Goal: Task Accomplishment & Management: Use online tool/utility

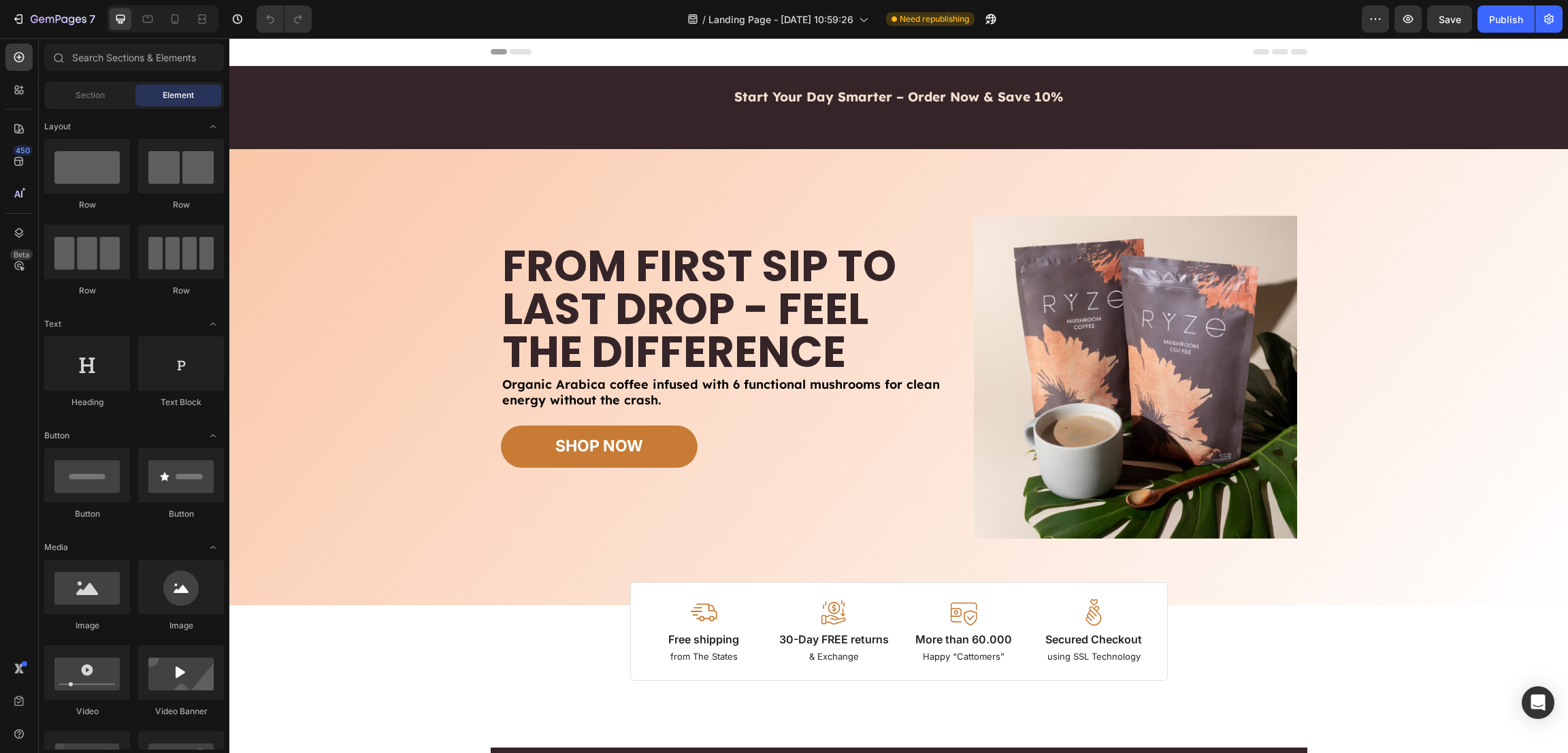
radio input "false"
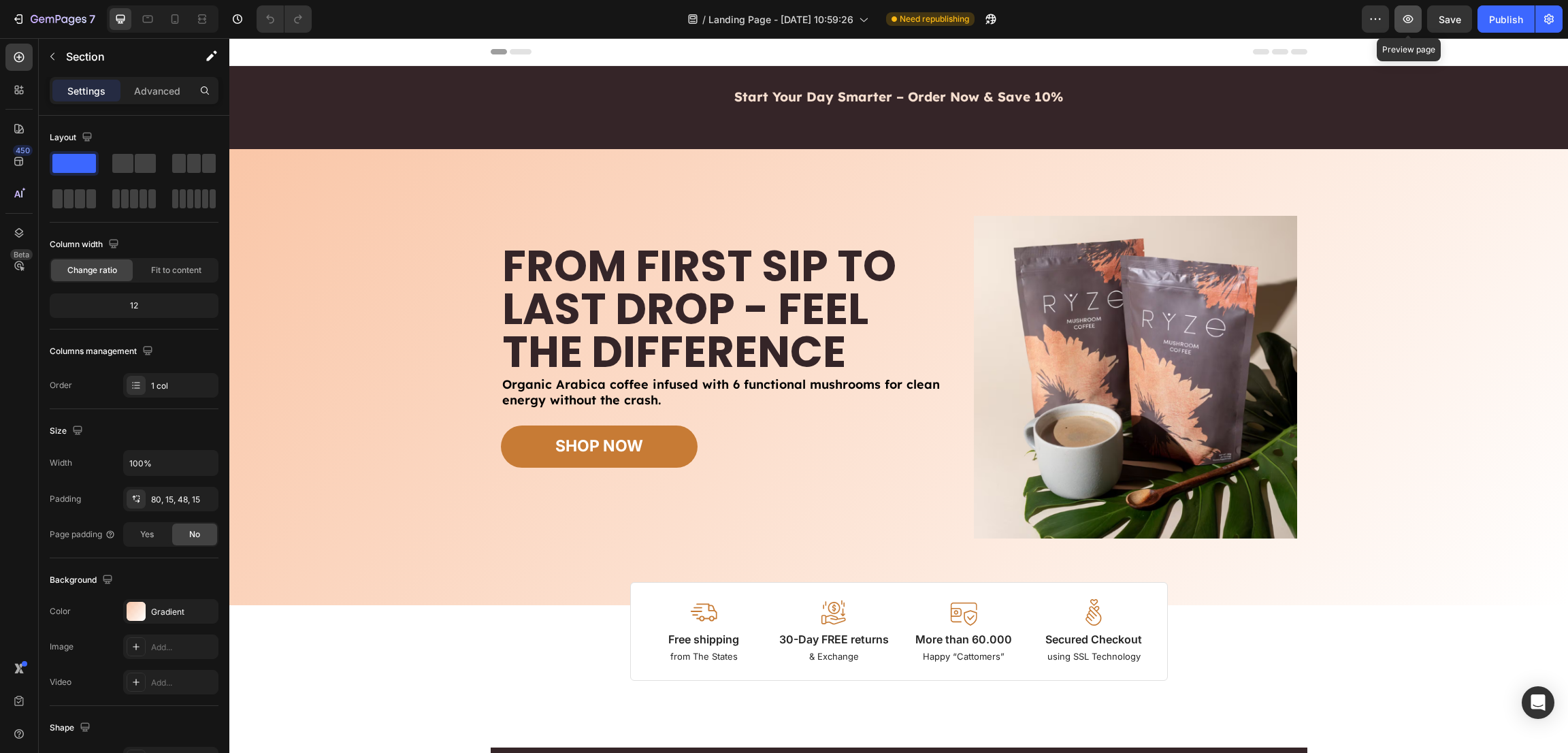
click at [1411, 17] on icon "button" at bounding box center [1409, 19] width 14 height 14
click at [199, 21] on icon at bounding box center [200, 18] width 4 height 3
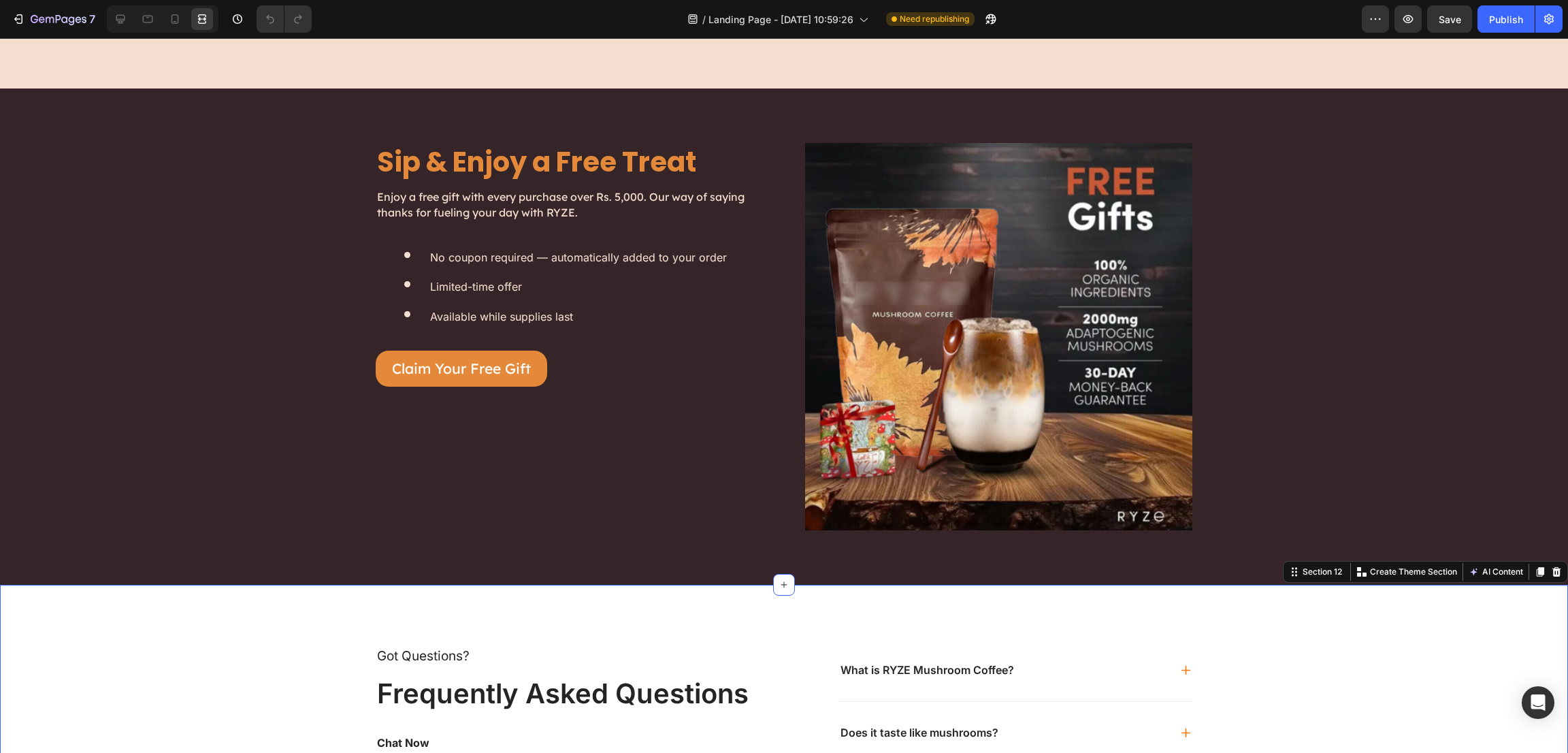
scroll to position [4243, 0]
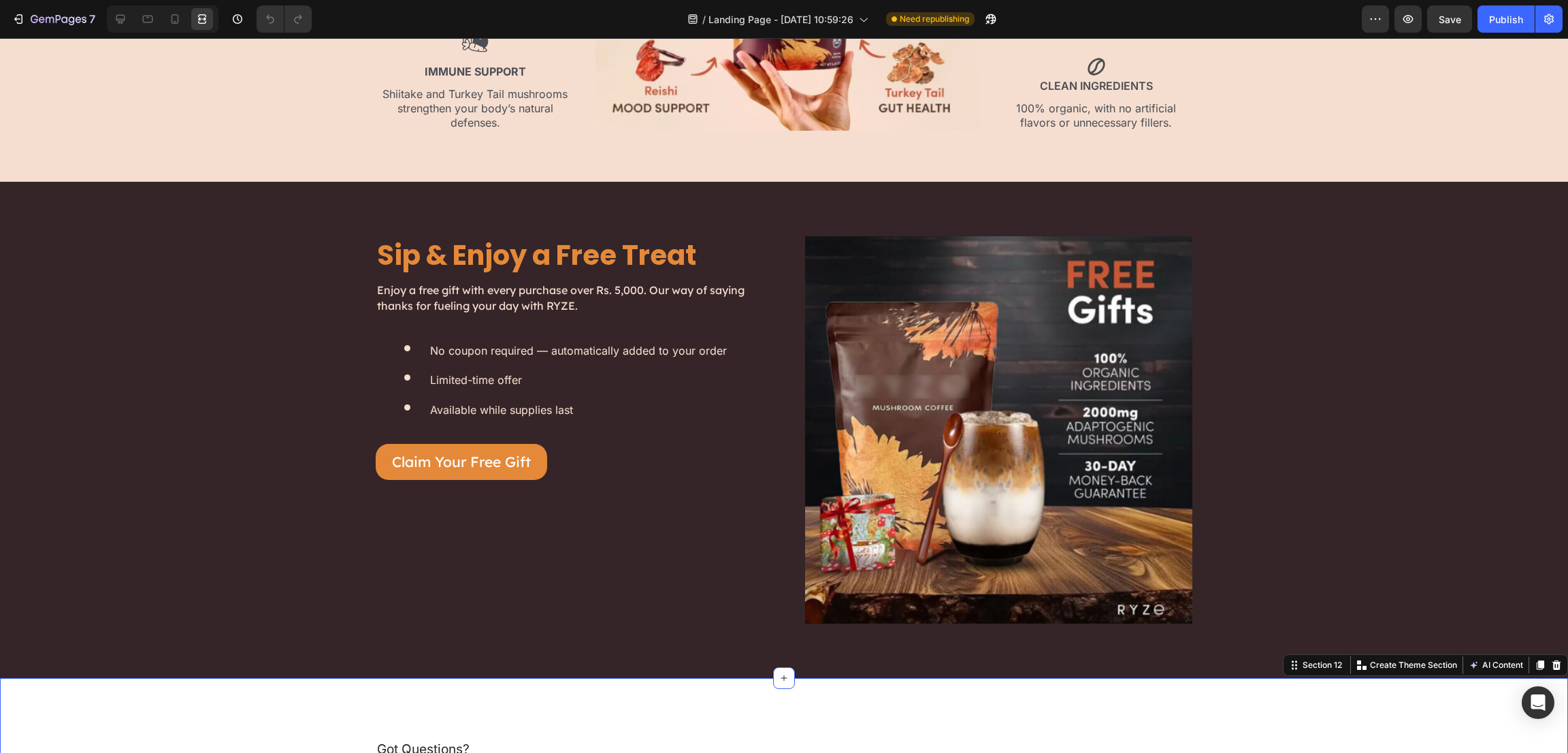
click at [1089, 405] on img at bounding box center [999, 430] width 387 height 387
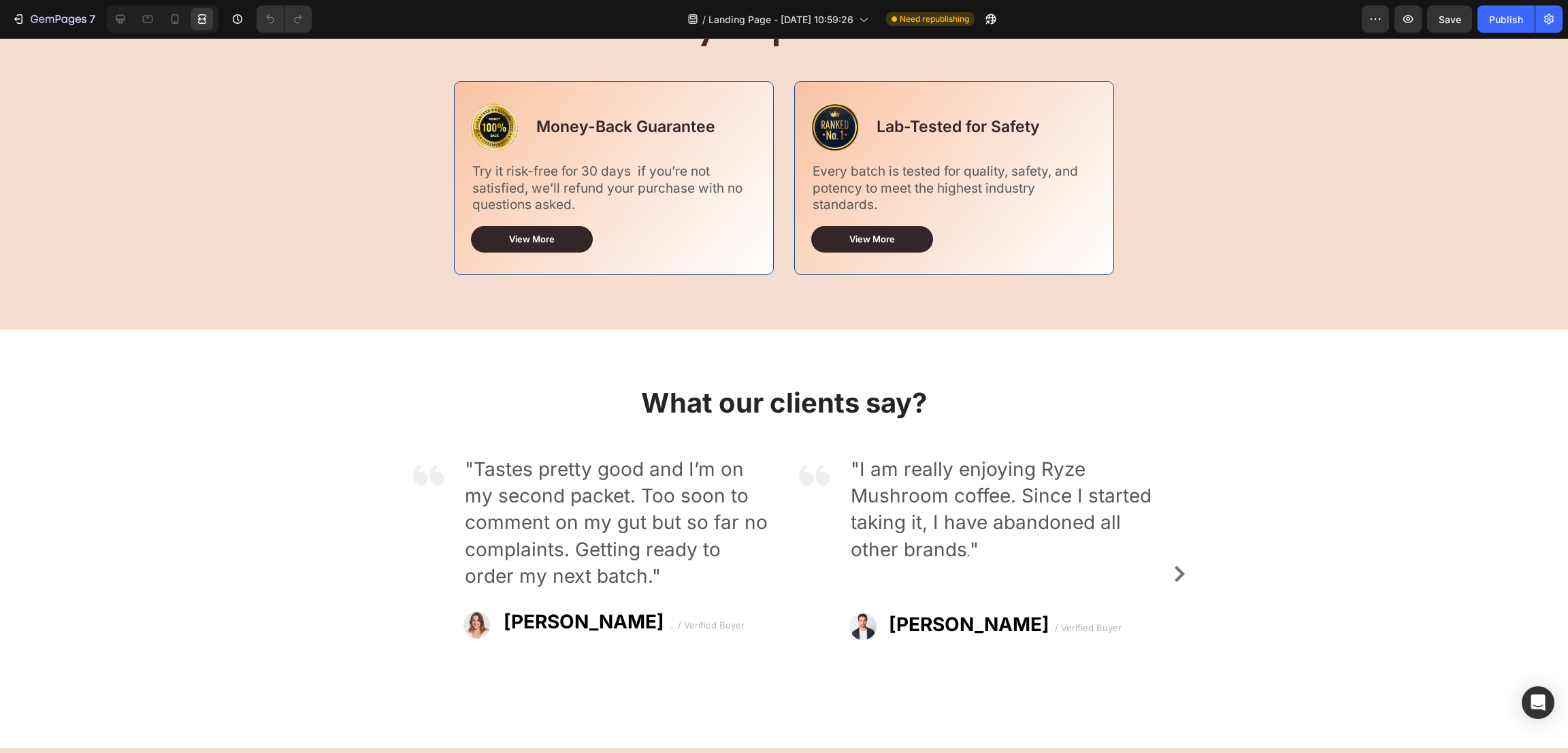
scroll to position [2888, 0]
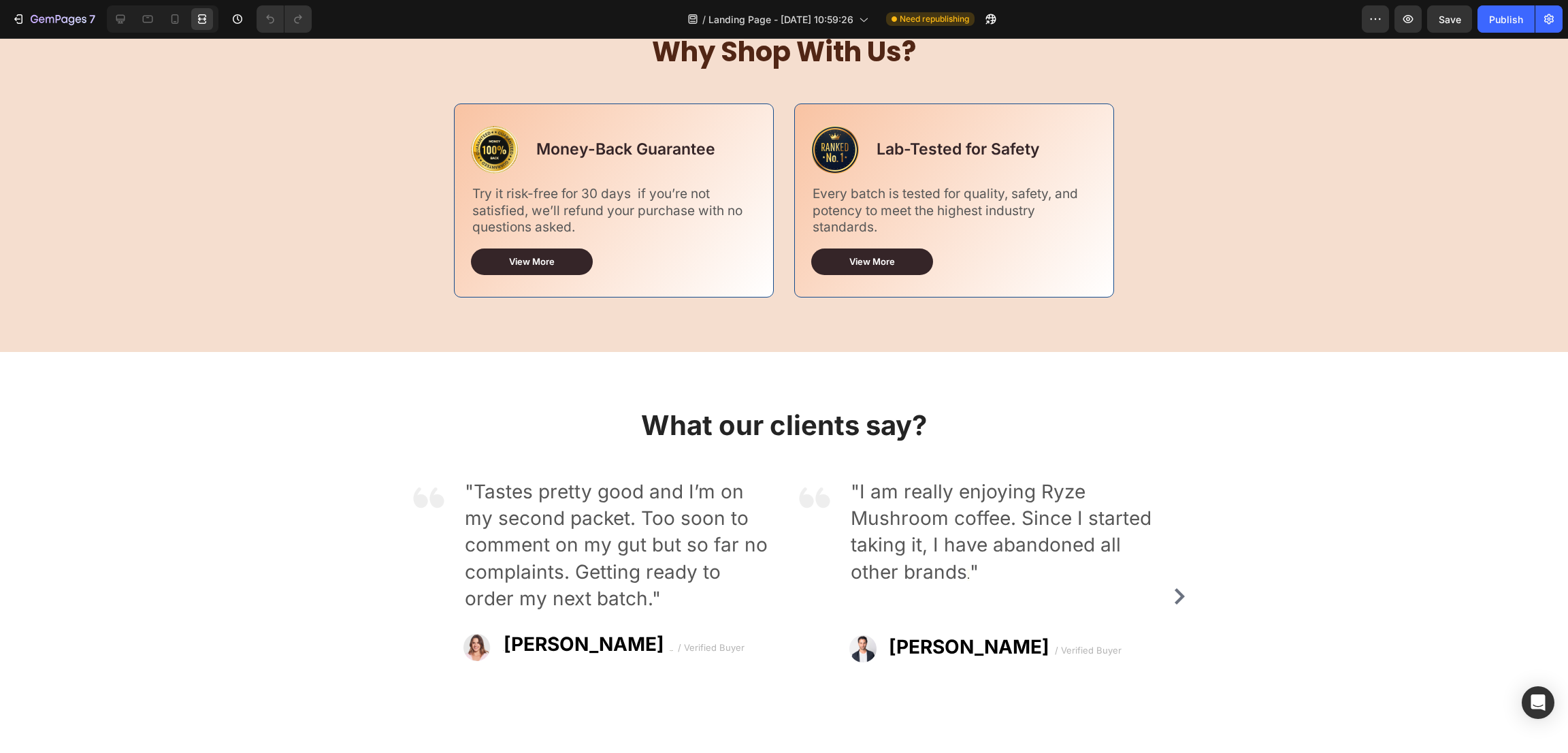
click at [1035, 526] on span "I am really enjoying Ryze Mushroom coffee. Since I started taking it, I have ab…" at bounding box center [1001, 531] width 301 height 103
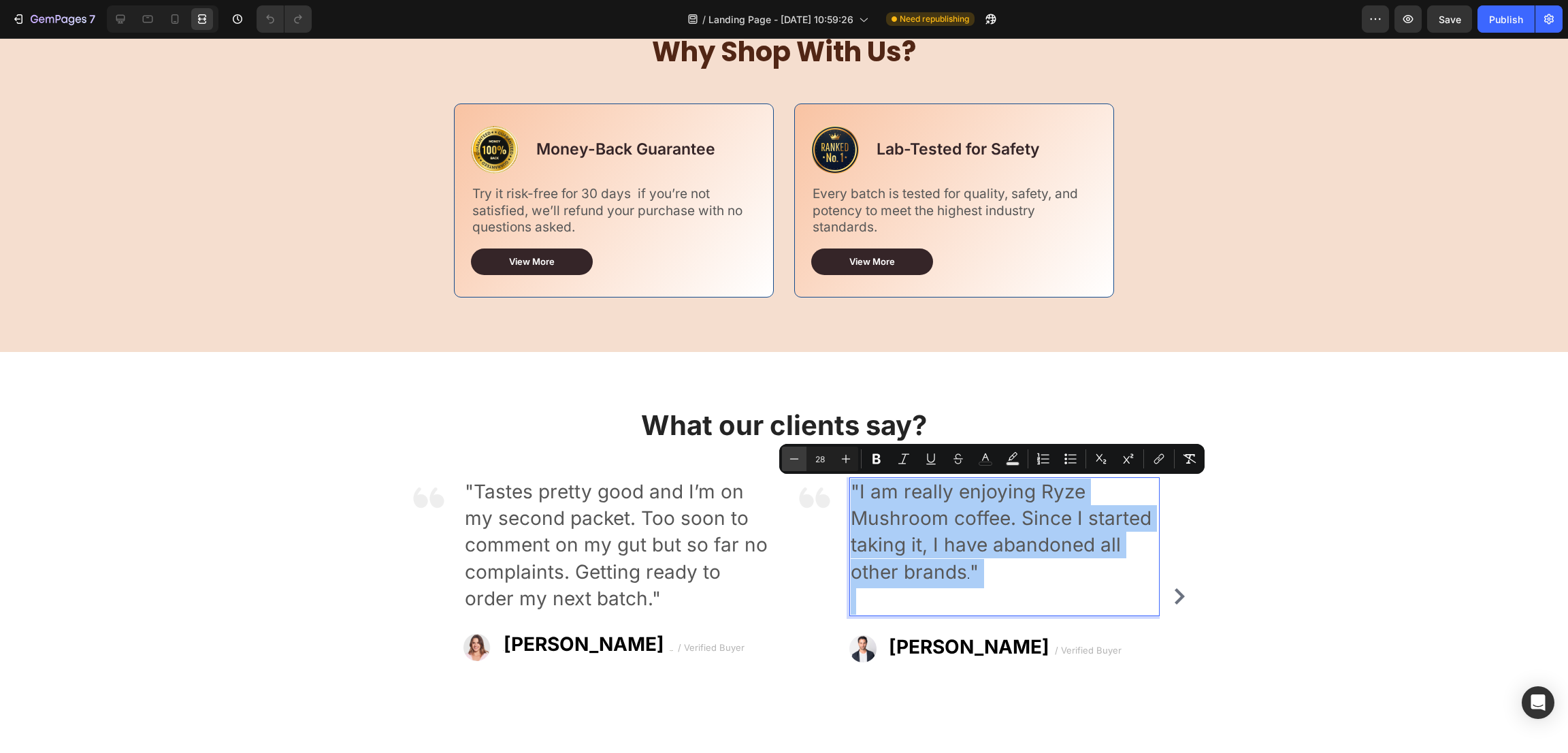
click at [791, 455] on icon "Editor contextual toolbar" at bounding box center [794, 459] width 14 height 14
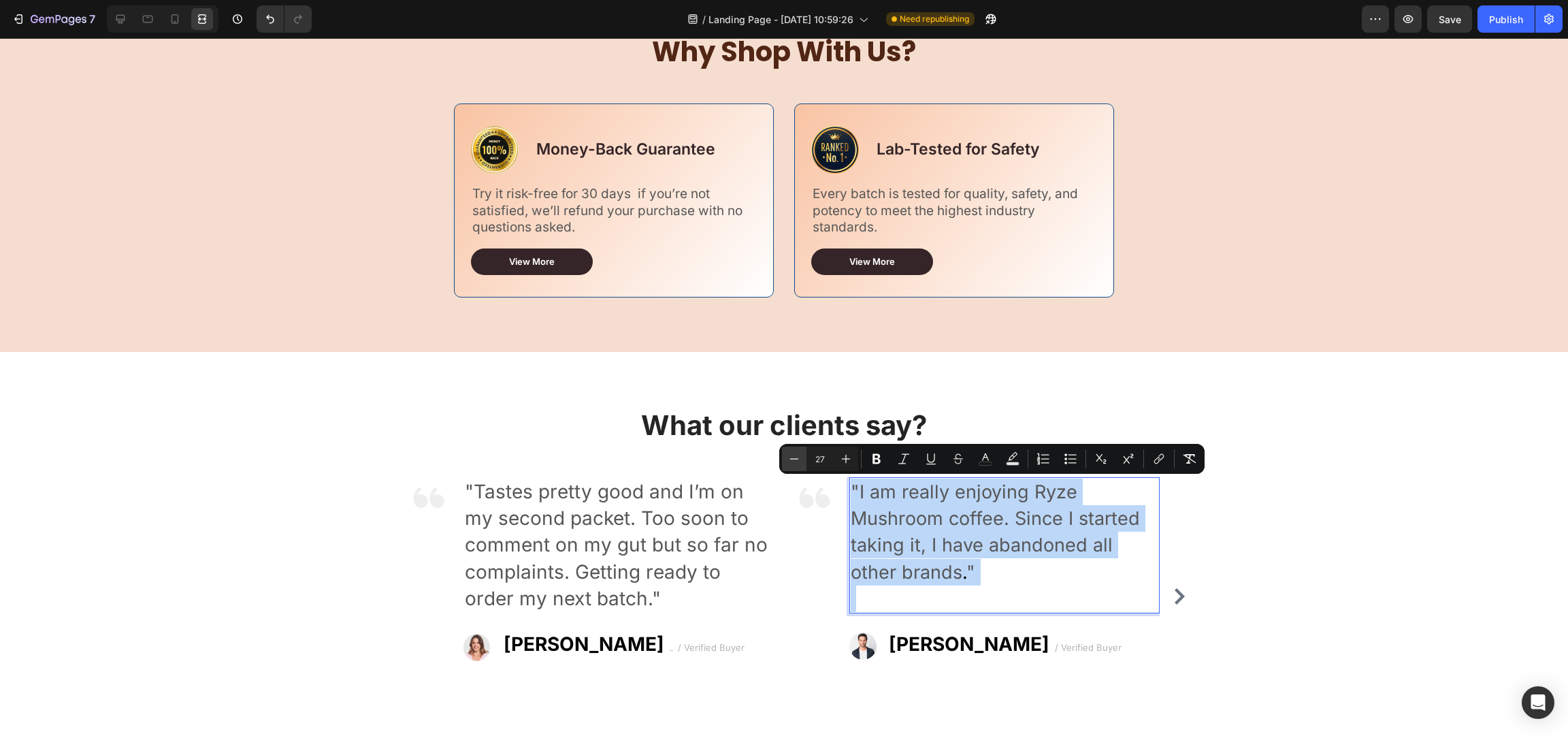
type input "26"
click at [635, 576] on span ""Tastes pretty good and I’m on my second packet. Too soon to comment on my gut …" at bounding box center [617, 545] width 303 height 130
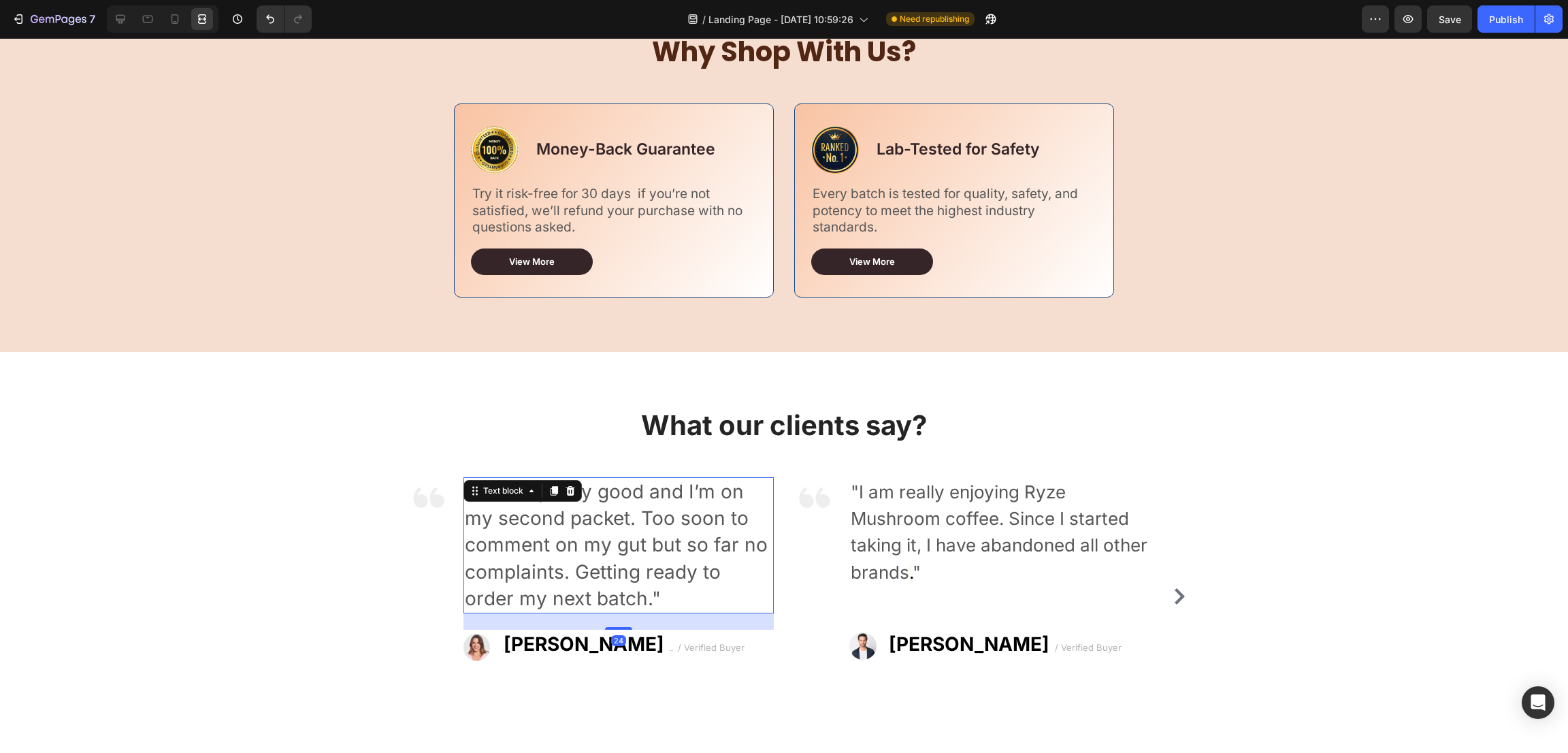
click at [658, 571] on span ""Tastes pretty good and I’m on my second packet. Too soon to comment on my gut …" at bounding box center [617, 545] width 303 height 130
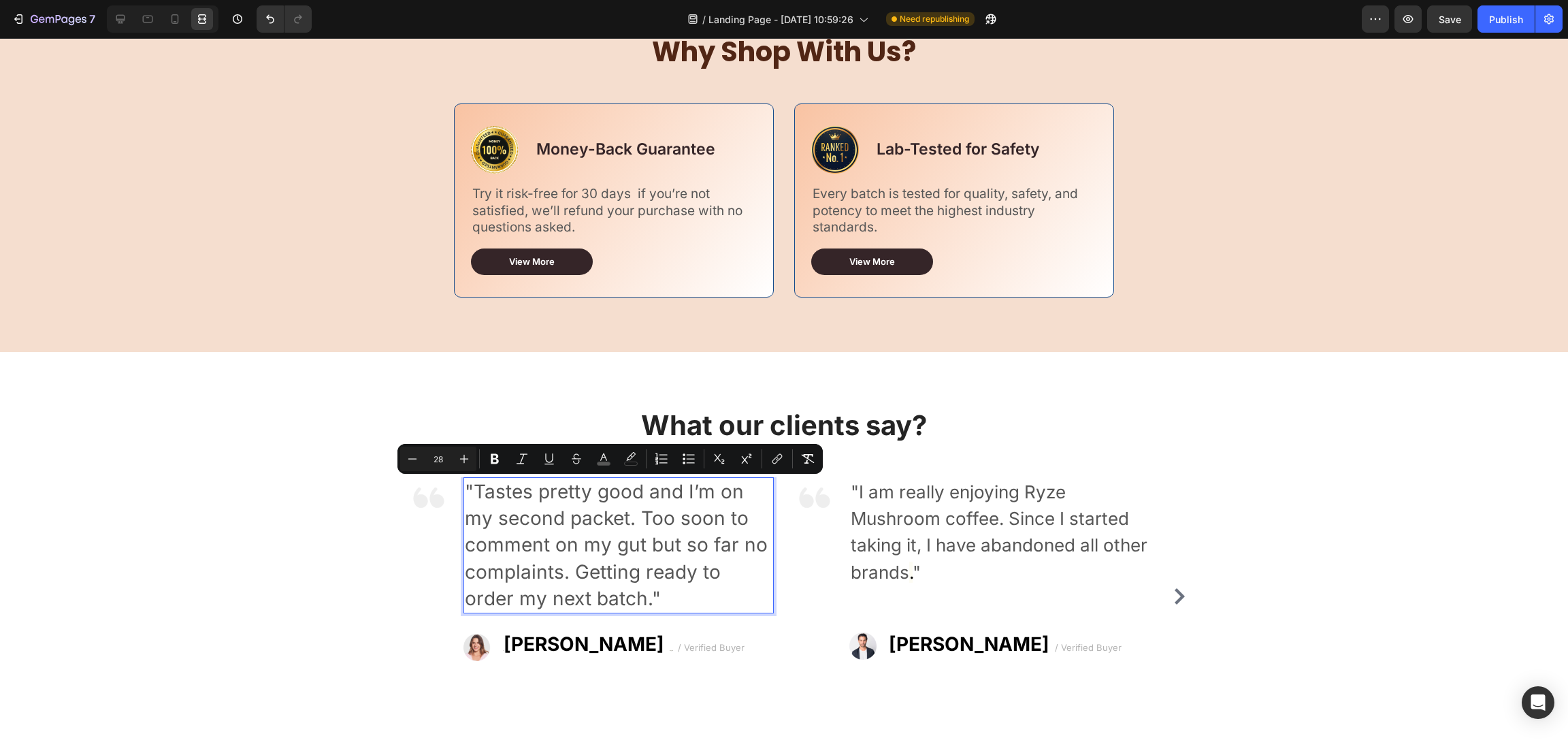
click at [398, 458] on div "Minus 28 Plus Bold Italic Underline Strikethrough color color Numbered List Bul…" at bounding box center [610, 458] width 425 height 30
click at [412, 458] on icon "Editor contextual toolbar" at bounding box center [412, 459] width 14 height 14
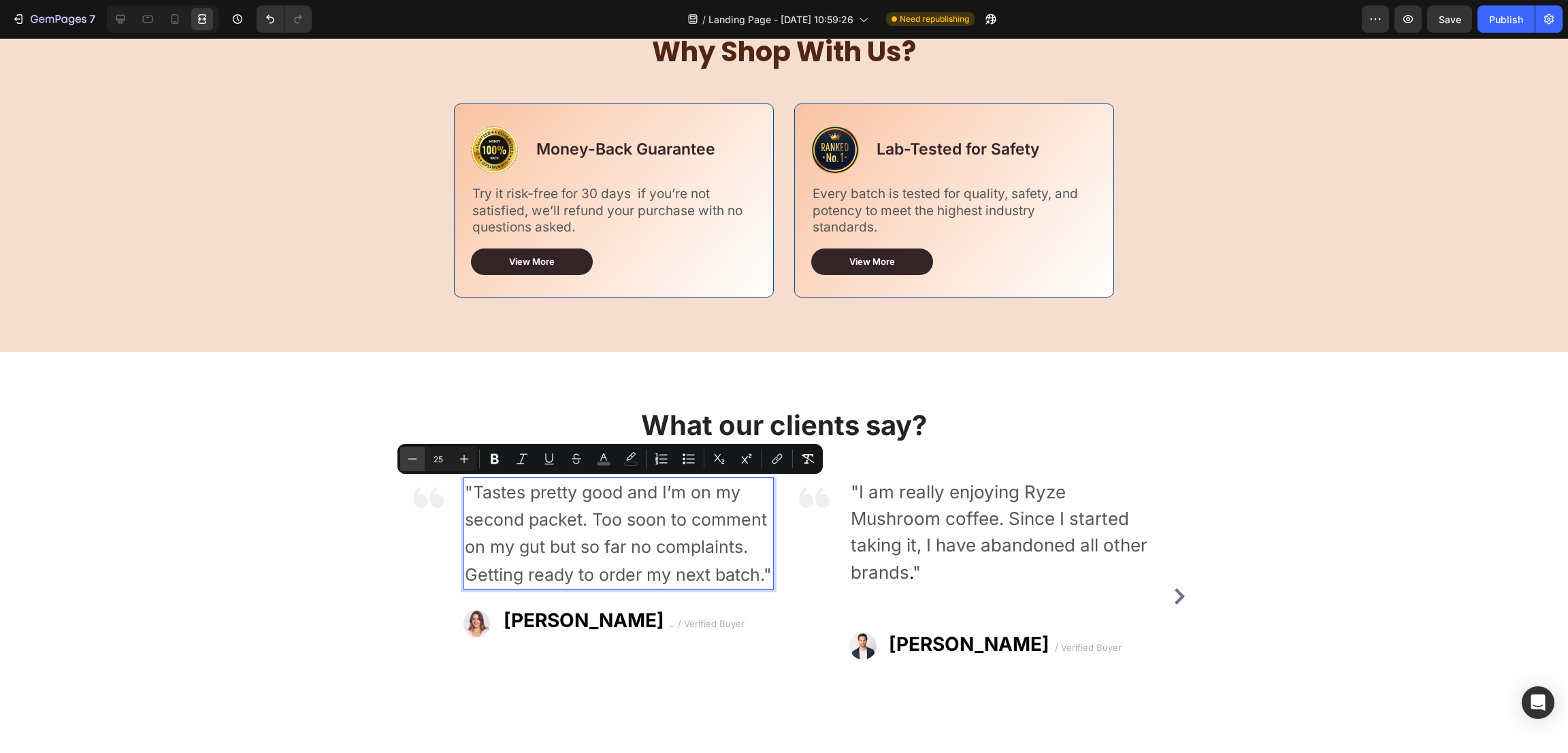
click at [412, 458] on icon "Editor contextual toolbar" at bounding box center [412, 459] width 14 height 14
type input "24"
click at [971, 530] on p "" I am really enjoying Ryze Mushroom coffee. Since I started taking it, I have …" at bounding box center [1005, 532] width 308 height 107
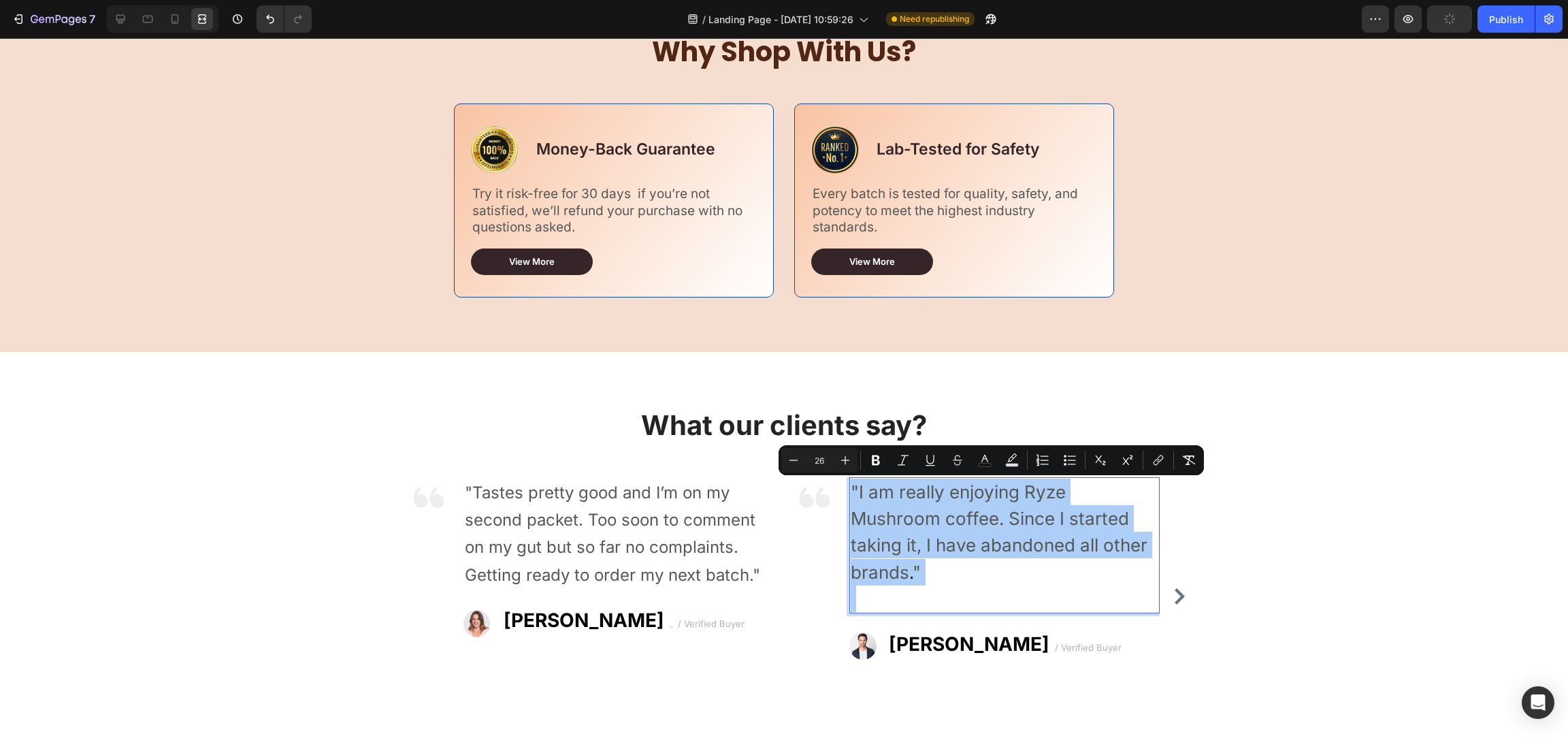
click at [823, 459] on input "26" at bounding box center [820, 460] width 28 height 16
type input "24"
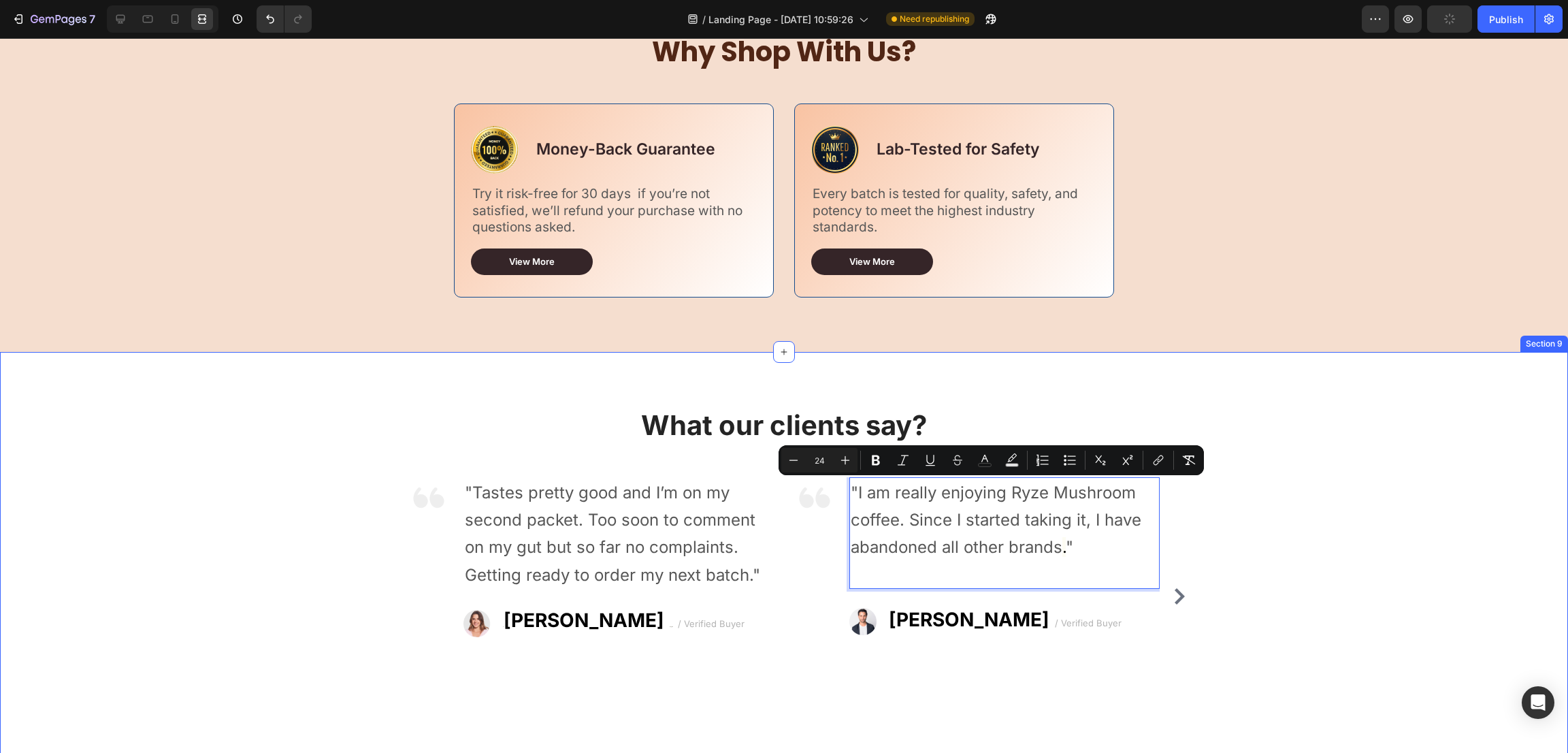
click at [1308, 461] on div "What our clients say? Heading Image "Tastes pretty good and I’m on my second pa…" at bounding box center [784, 561] width 1548 height 310
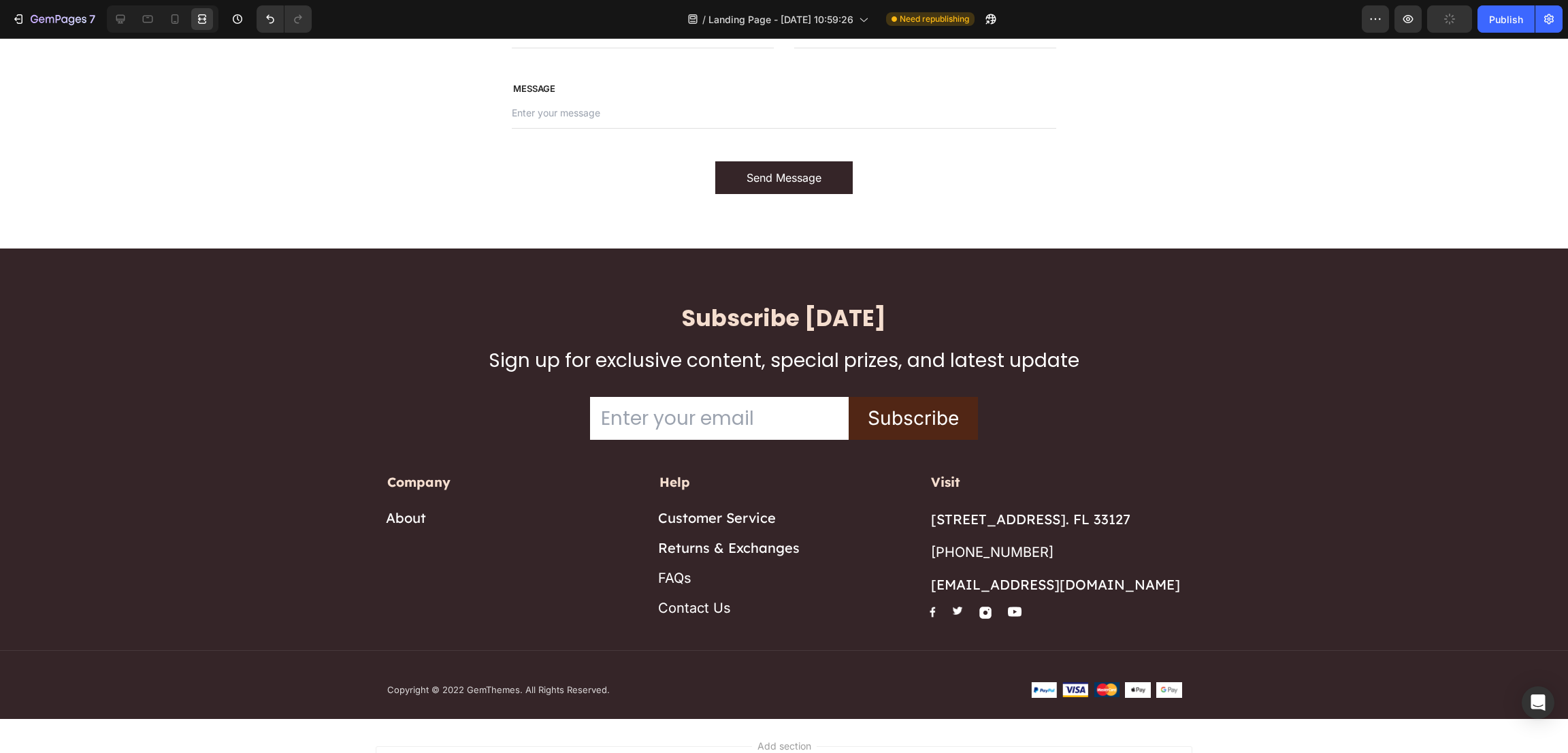
scroll to position [5234, 0]
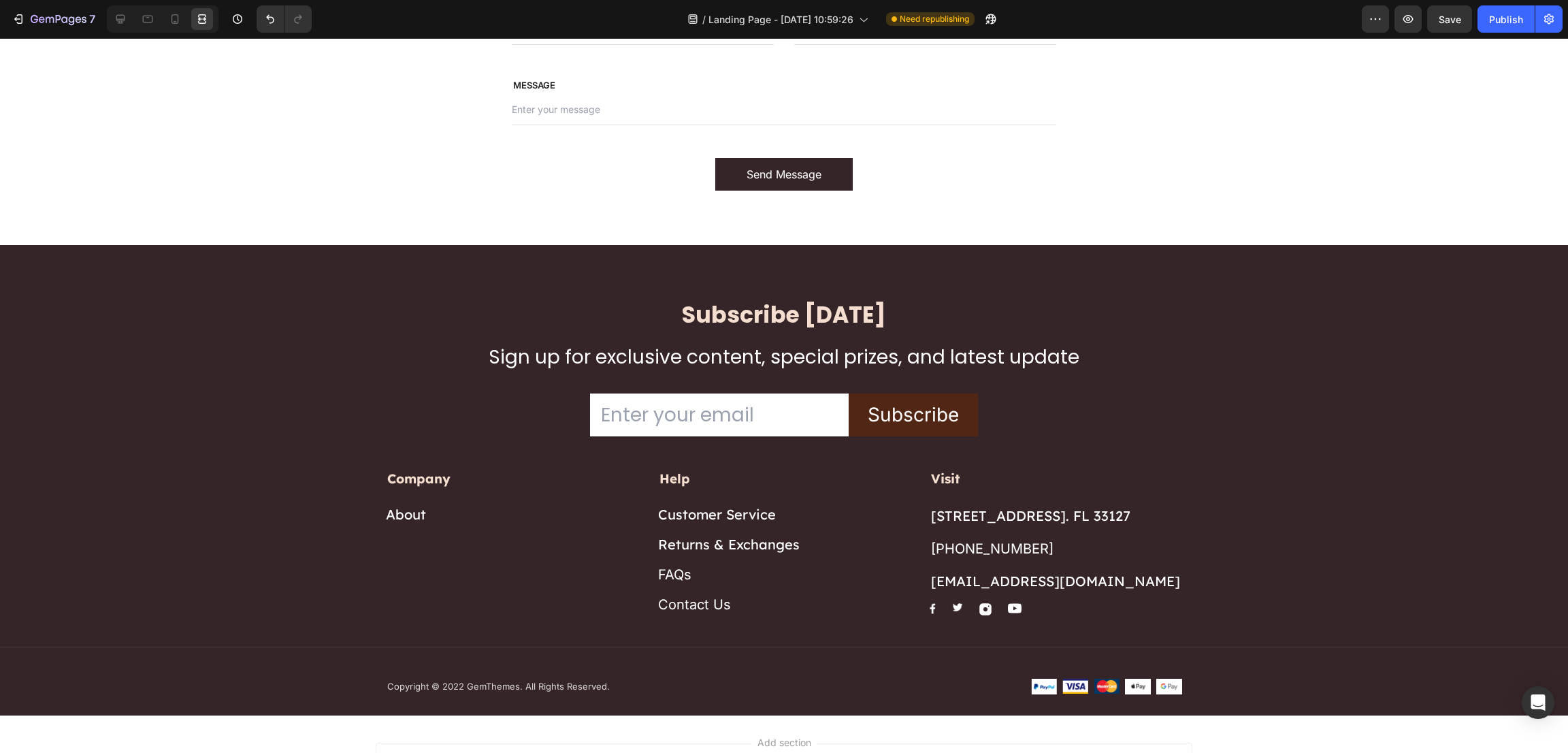
click at [753, 422] on input "email" at bounding box center [719, 415] width 259 height 43
click at [851, 430] on button "Subscribe" at bounding box center [913, 415] width 129 height 43
click at [752, 405] on input "email" at bounding box center [719, 415] width 259 height 43
click at [761, 351] on p "Sign up for exclusive content, special prizes, and latest update" at bounding box center [784, 357] width 794 height 27
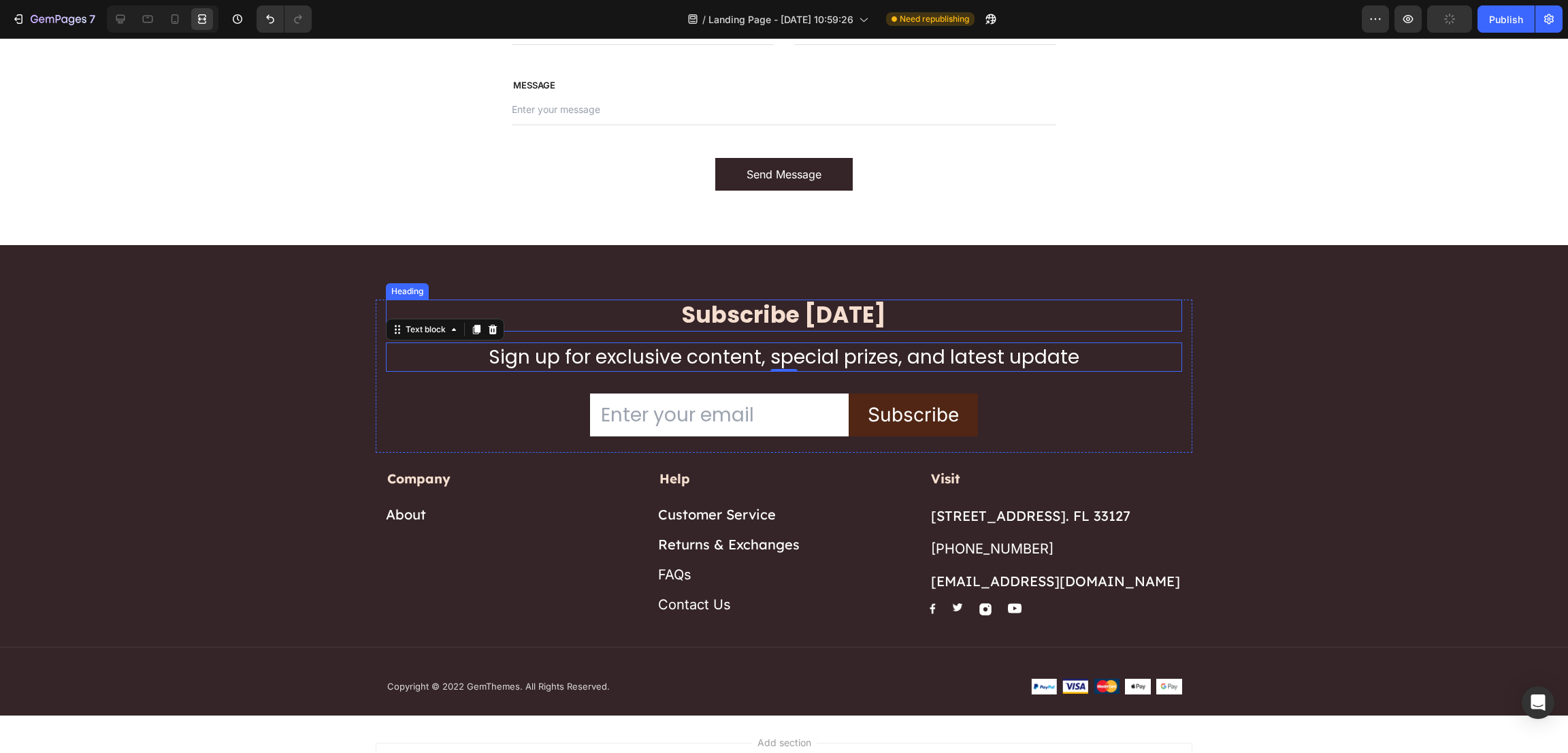
click at [623, 312] on p "Subscribe [DATE]" at bounding box center [784, 315] width 794 height 29
click at [436, 383] on div "Email Field Subscribe Submit Button Row Newsletter" at bounding box center [784, 412] width 797 height 81
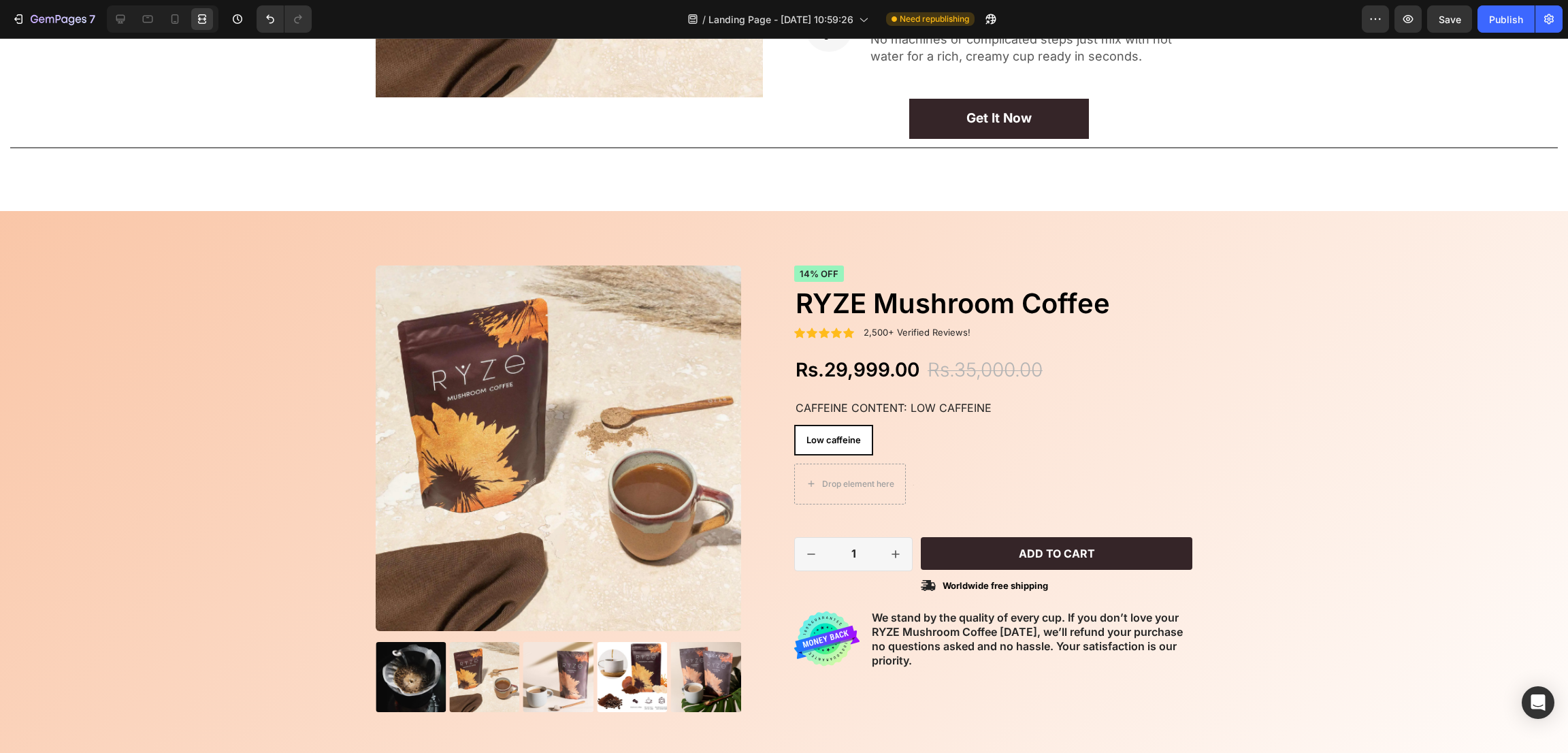
scroll to position [1142, 0]
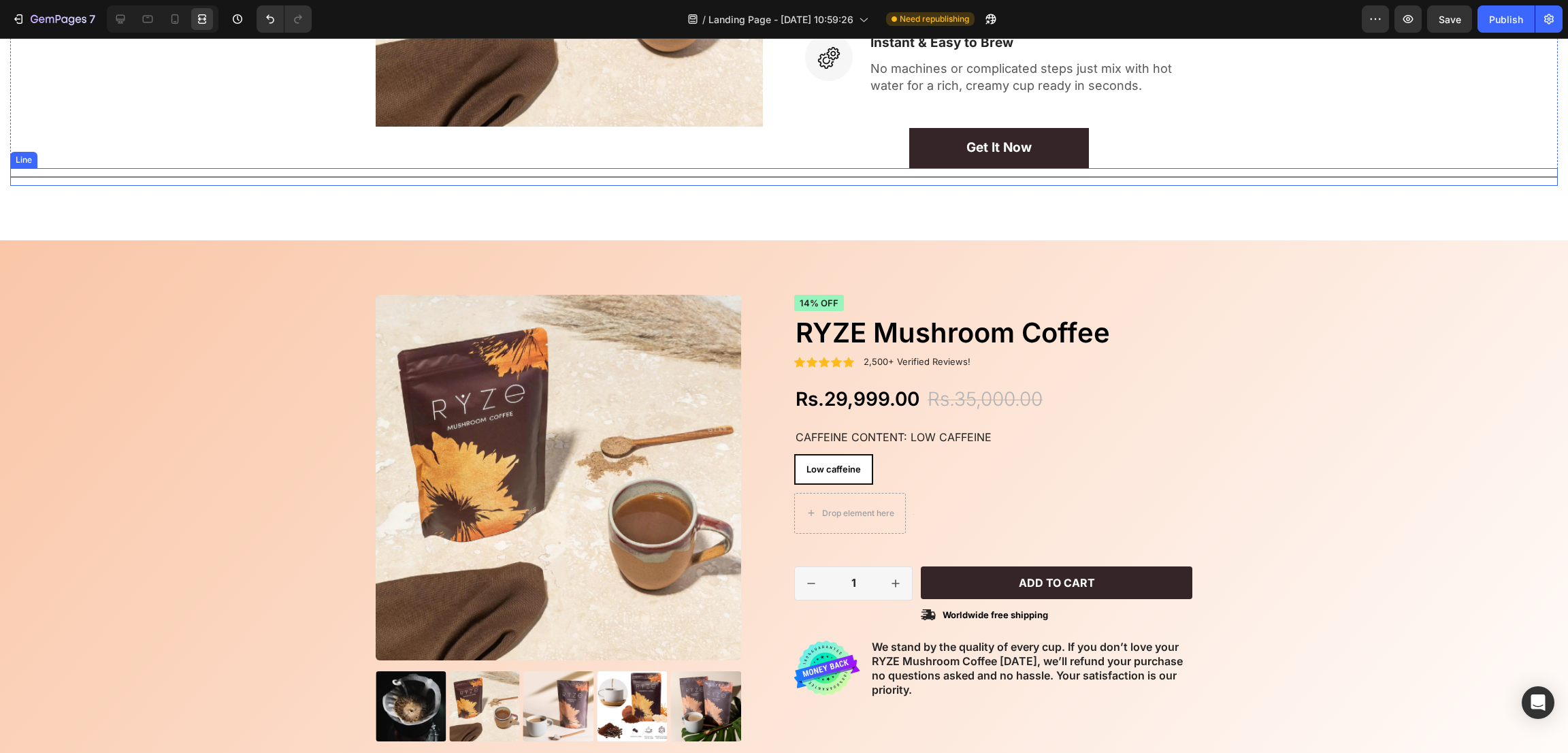
click at [1375, 174] on div "Title Line" at bounding box center [784, 177] width 1548 height 18
drag, startPoint x: 779, startPoint y: 184, endPoint x: 779, endPoint y: 163, distance: 21.0
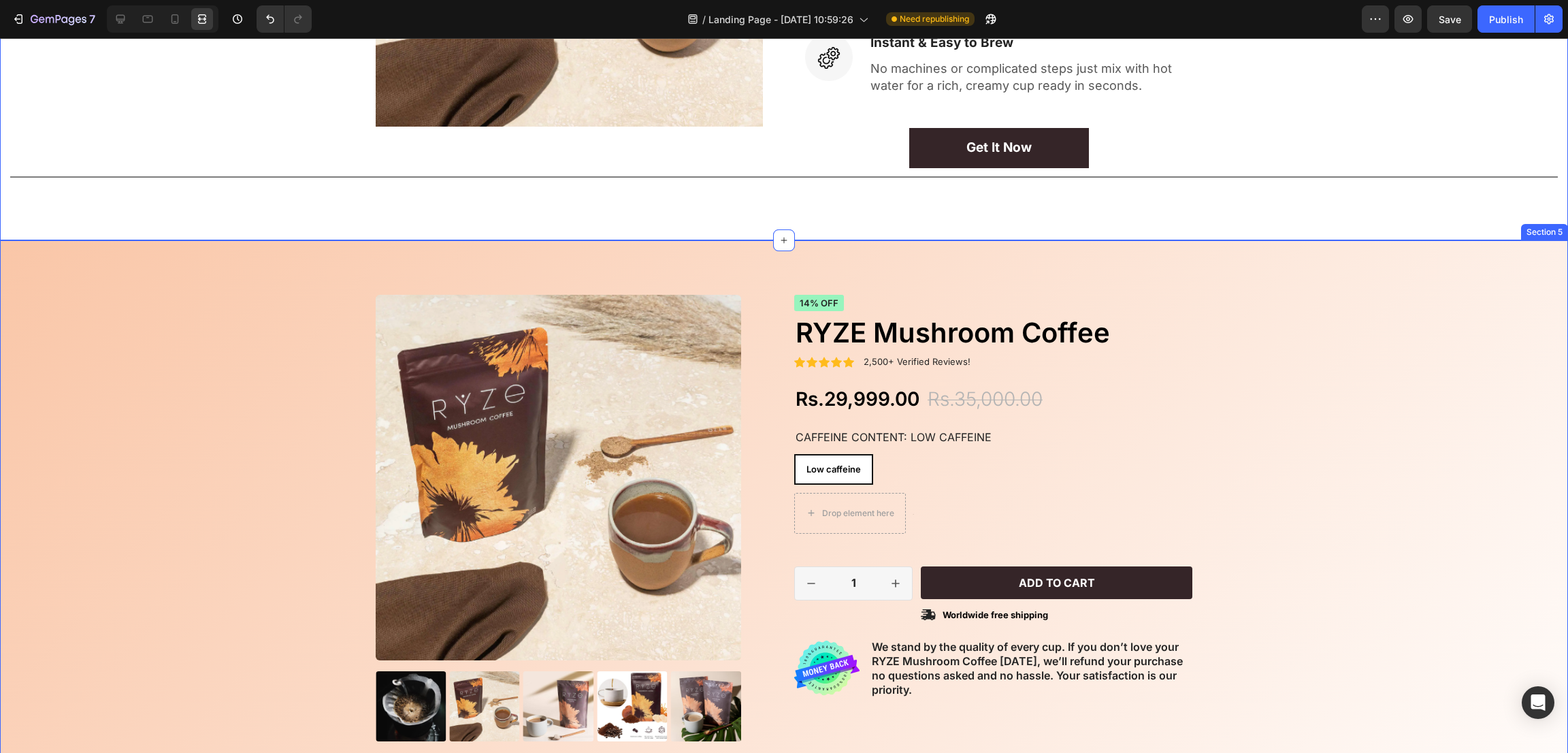
click at [1453, 328] on div "Product Images What’s Inside Health Benefits Shipping Accordion Icon Icon Icon …" at bounding box center [784, 595] width 1548 height 601
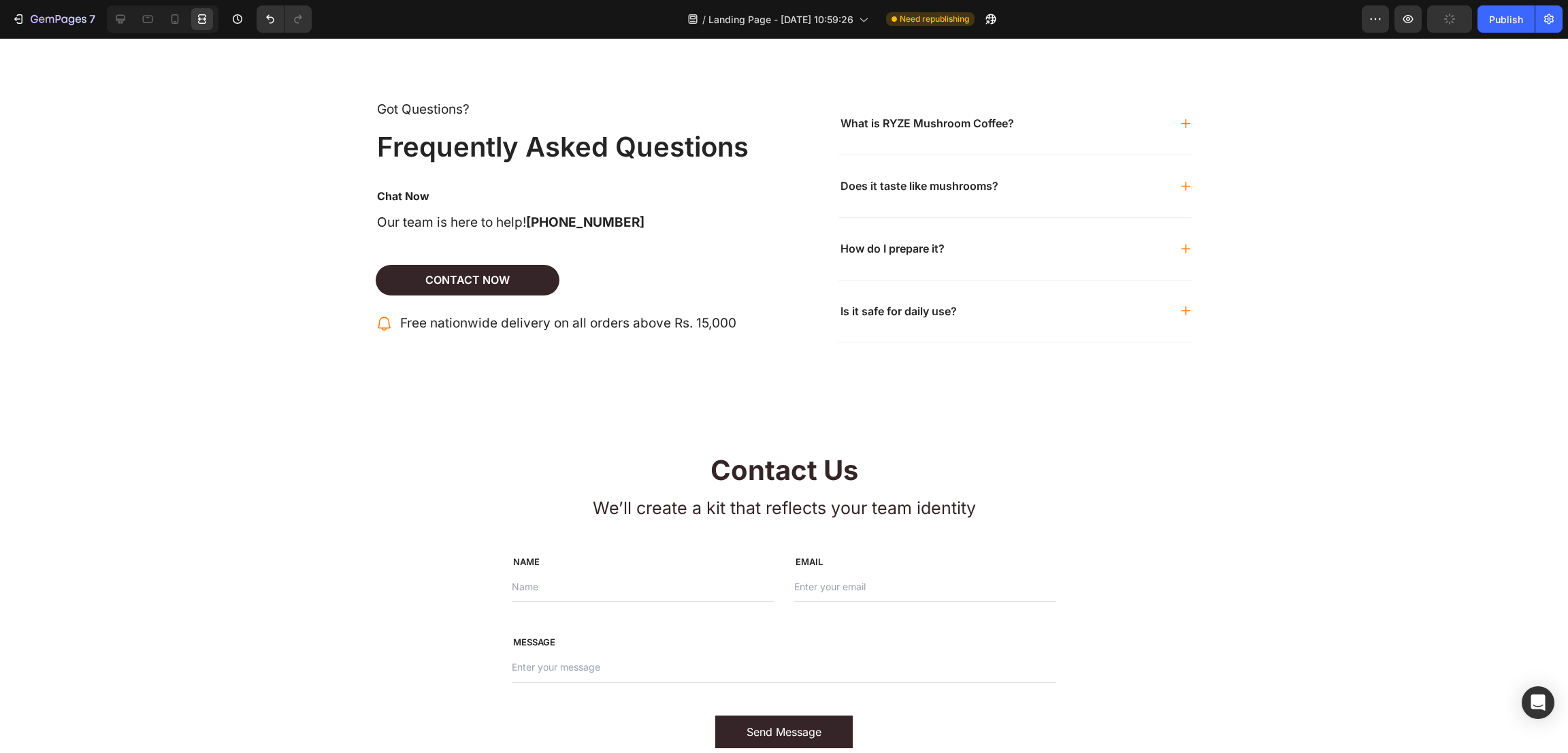
scroll to position [4059, 0]
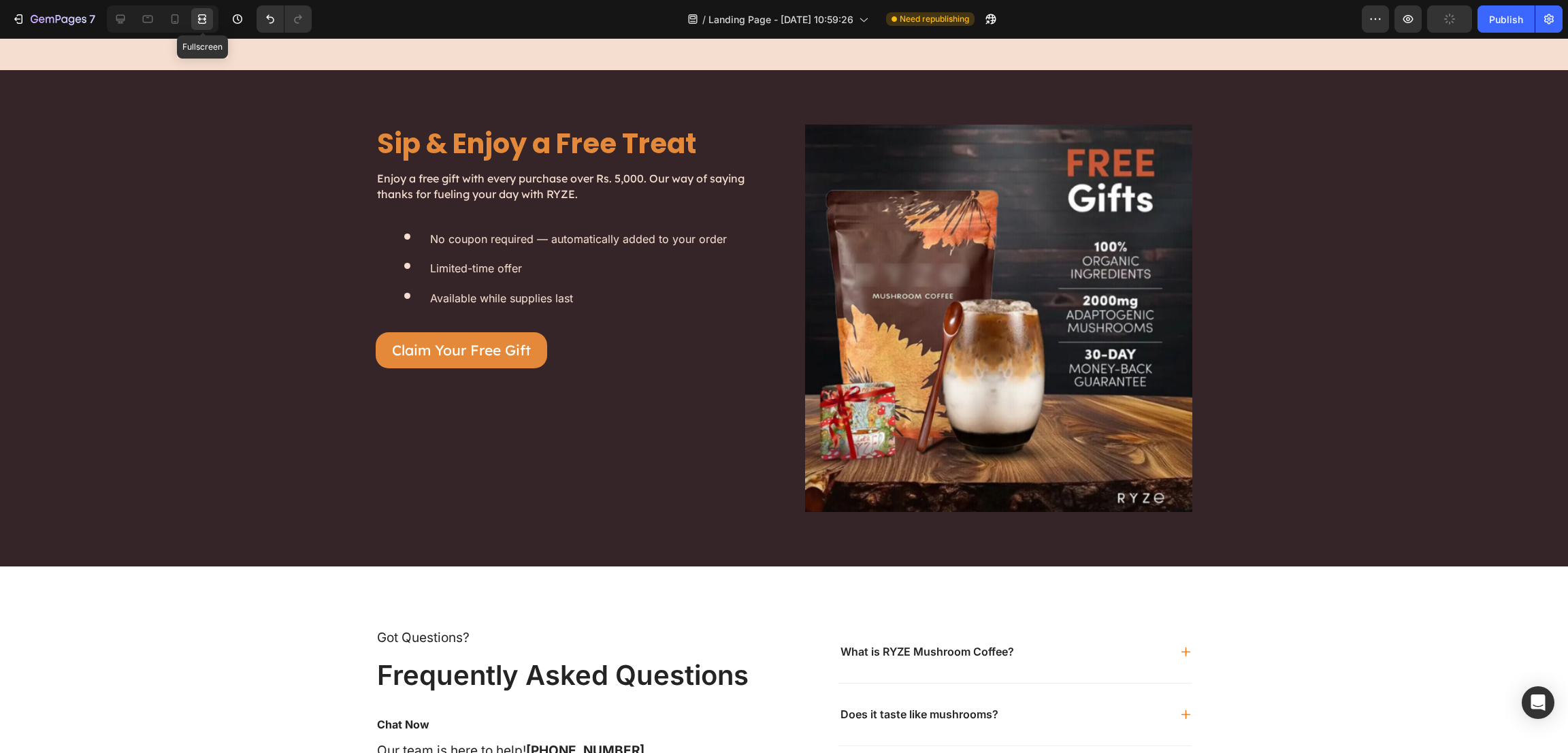
click at [209, 21] on icon at bounding box center [202, 19] width 14 height 14
click at [124, 24] on icon at bounding box center [121, 19] width 14 height 14
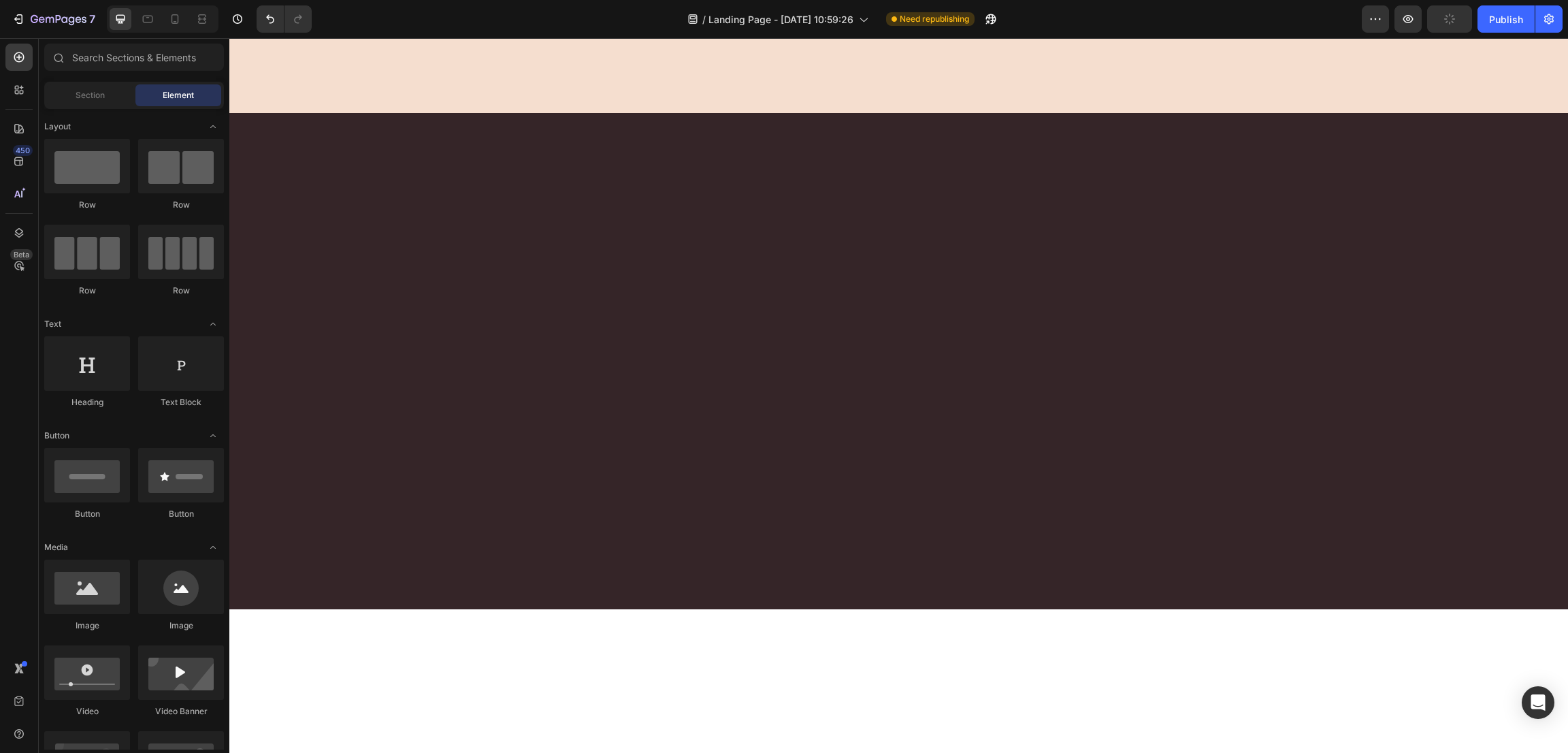
scroll to position [5246, 0]
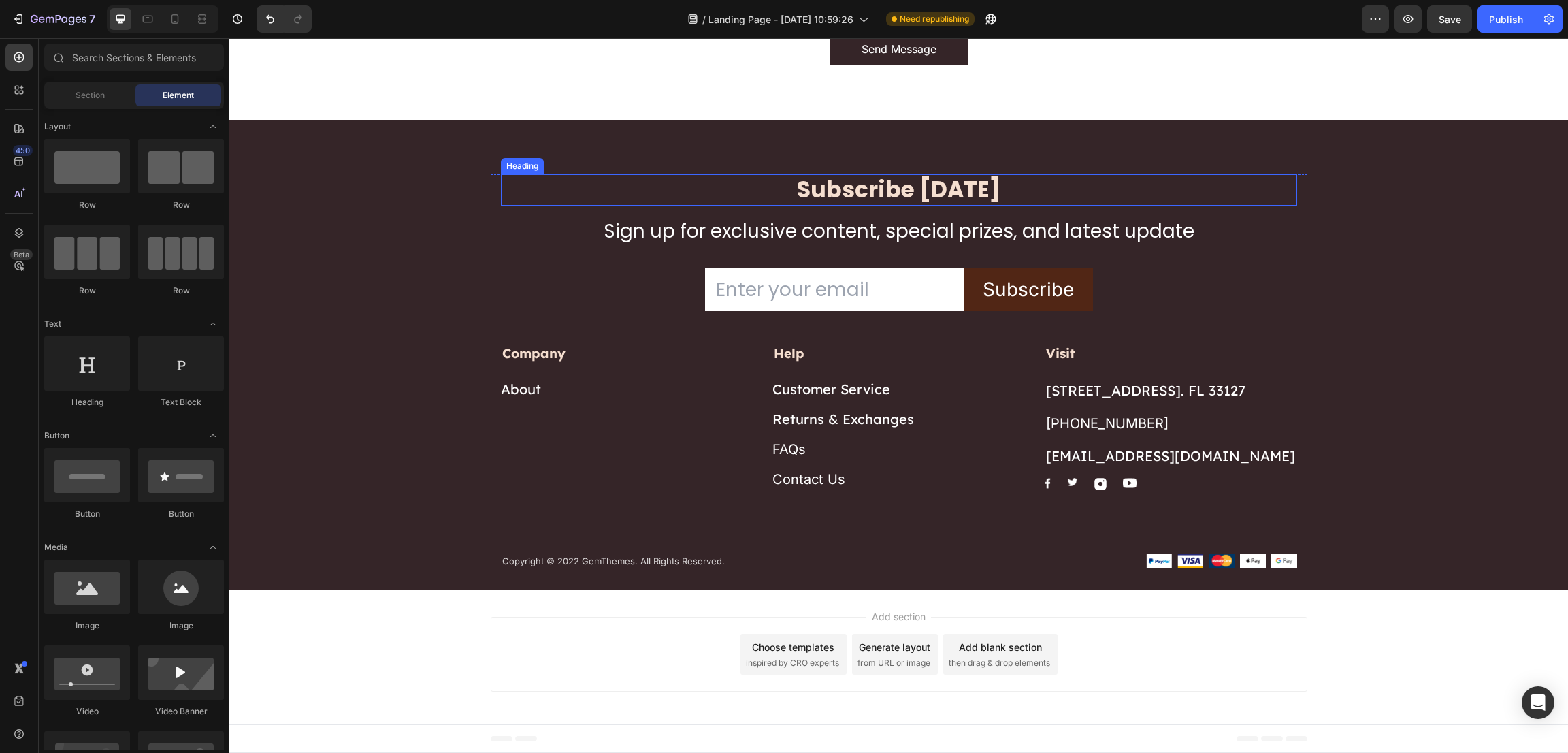
click at [728, 194] on p "Subscribe [DATE]" at bounding box center [898, 190] width 794 height 29
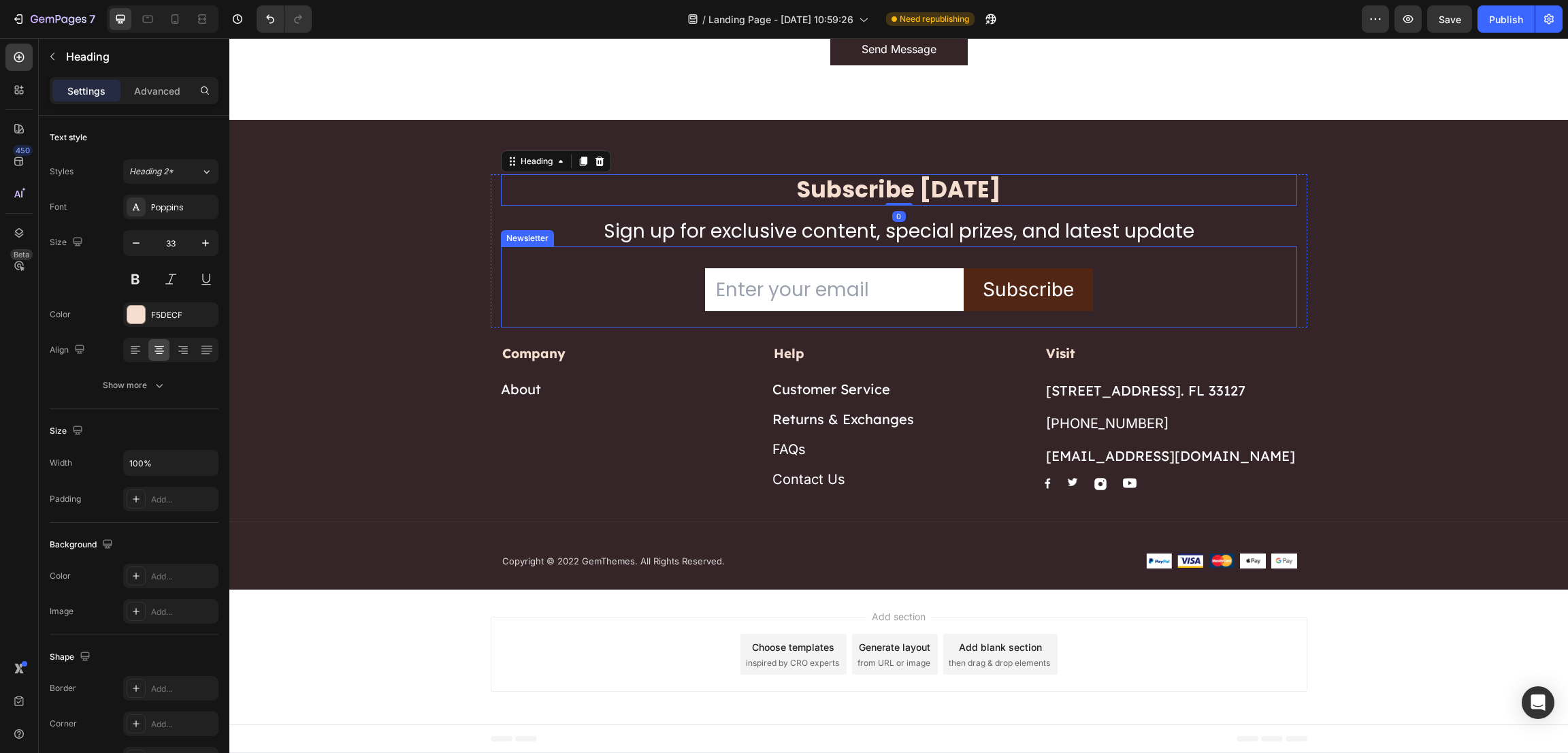
click at [622, 302] on div "Email Field Subscribe Submit Button Row Newsletter" at bounding box center [899, 287] width 797 height 81
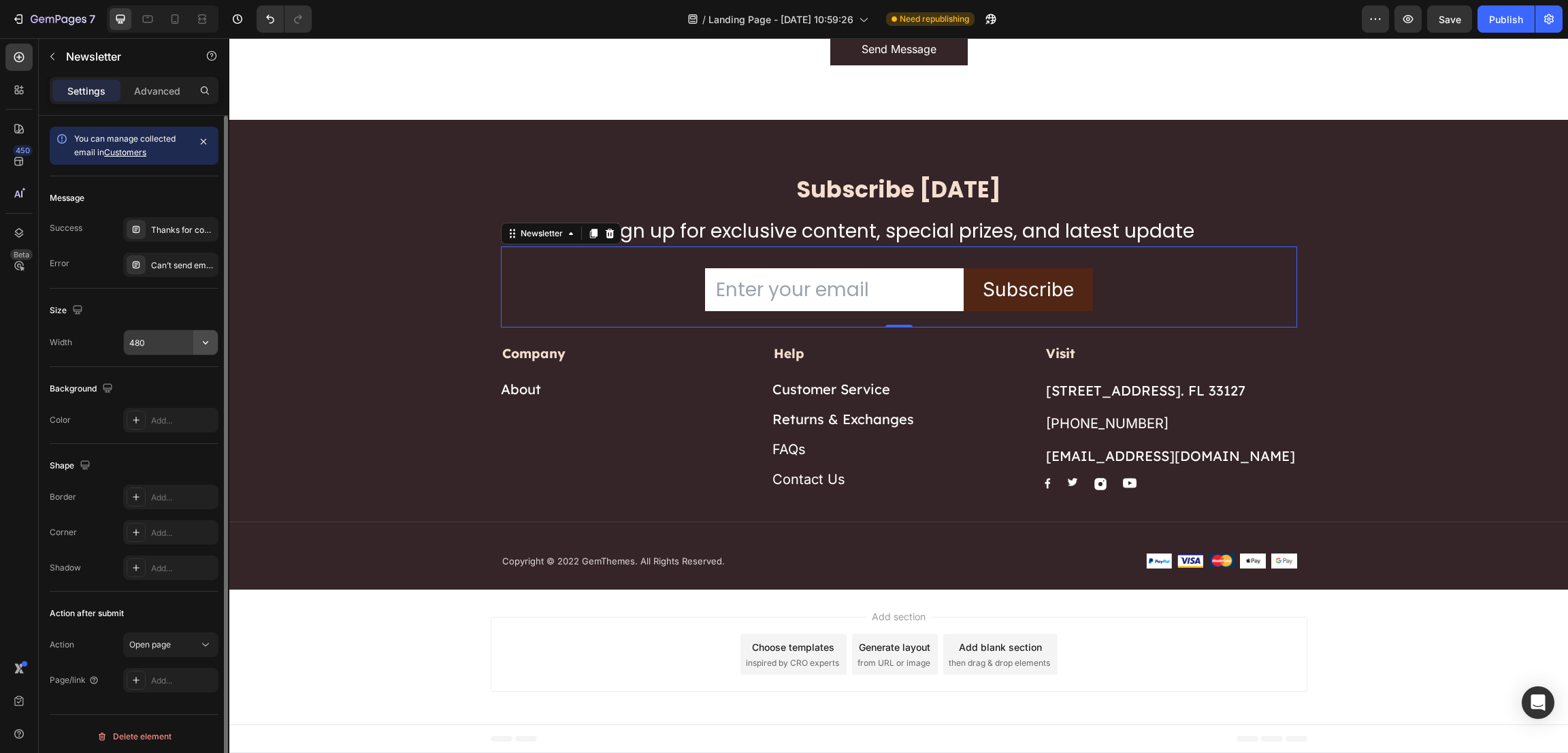
click at [214, 344] on button "button" at bounding box center [206, 342] width 24 height 24
click at [163, 376] on p "Full 100%" at bounding box center [167, 378] width 77 height 12
type input "100%"
drag, startPoint x: 163, startPoint y: 376, endPoint x: 181, endPoint y: 305, distance: 73.2
click at [181, 305] on div "You can manage collected email in Customers Message Success Thanks for contacti…" at bounding box center [134, 409] width 169 height 588
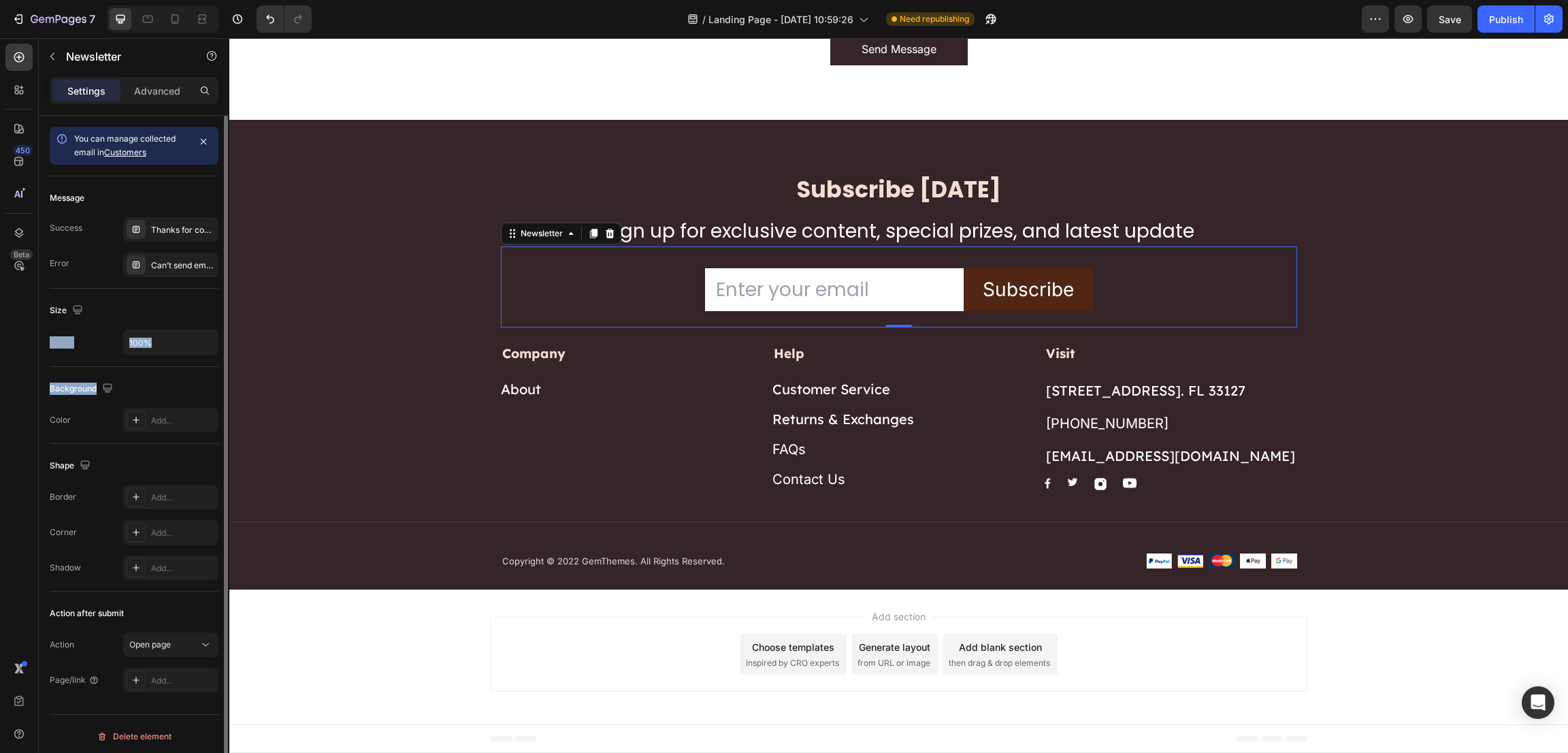
click at [181, 305] on div "Size" at bounding box center [134, 310] width 169 height 21
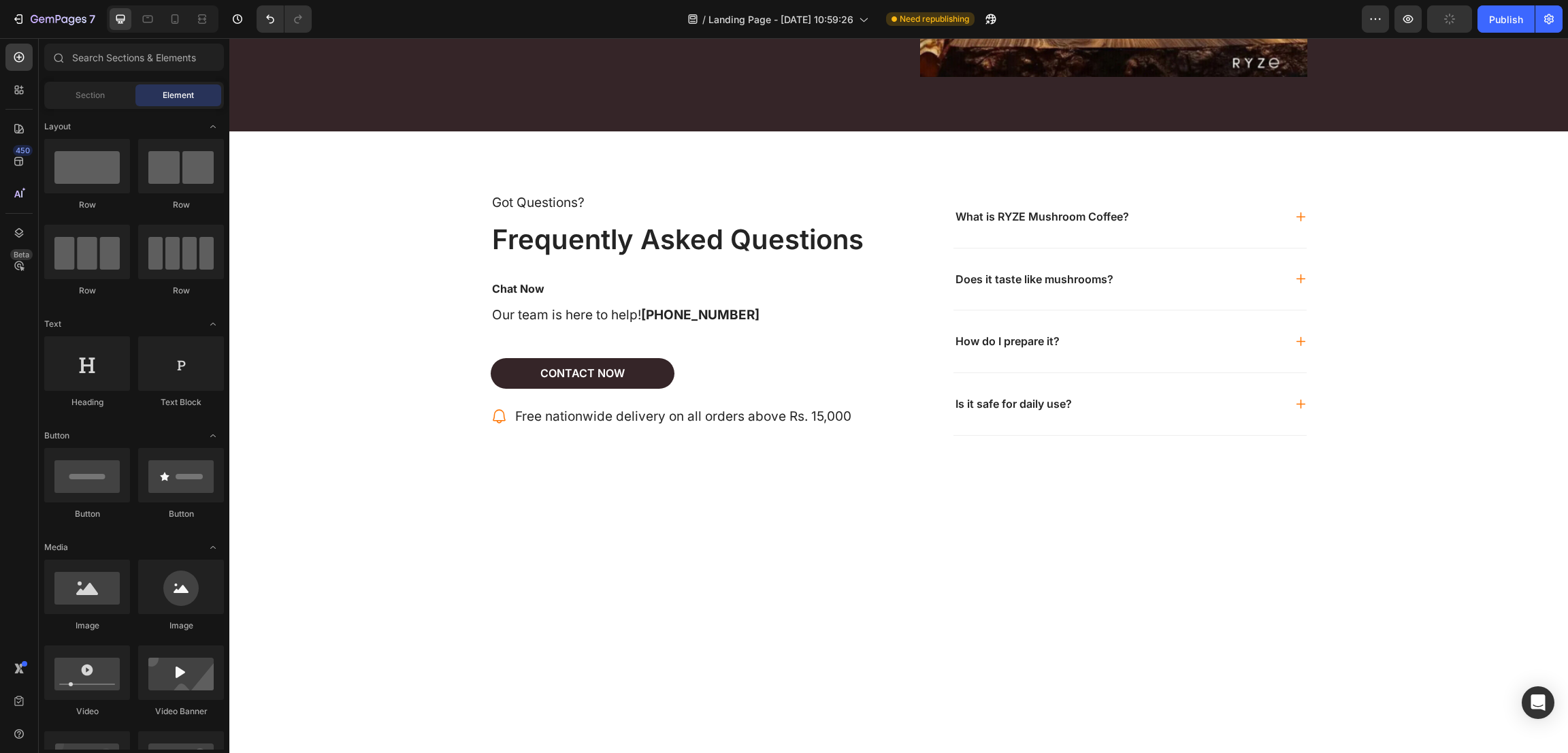
scroll to position [3985, 0]
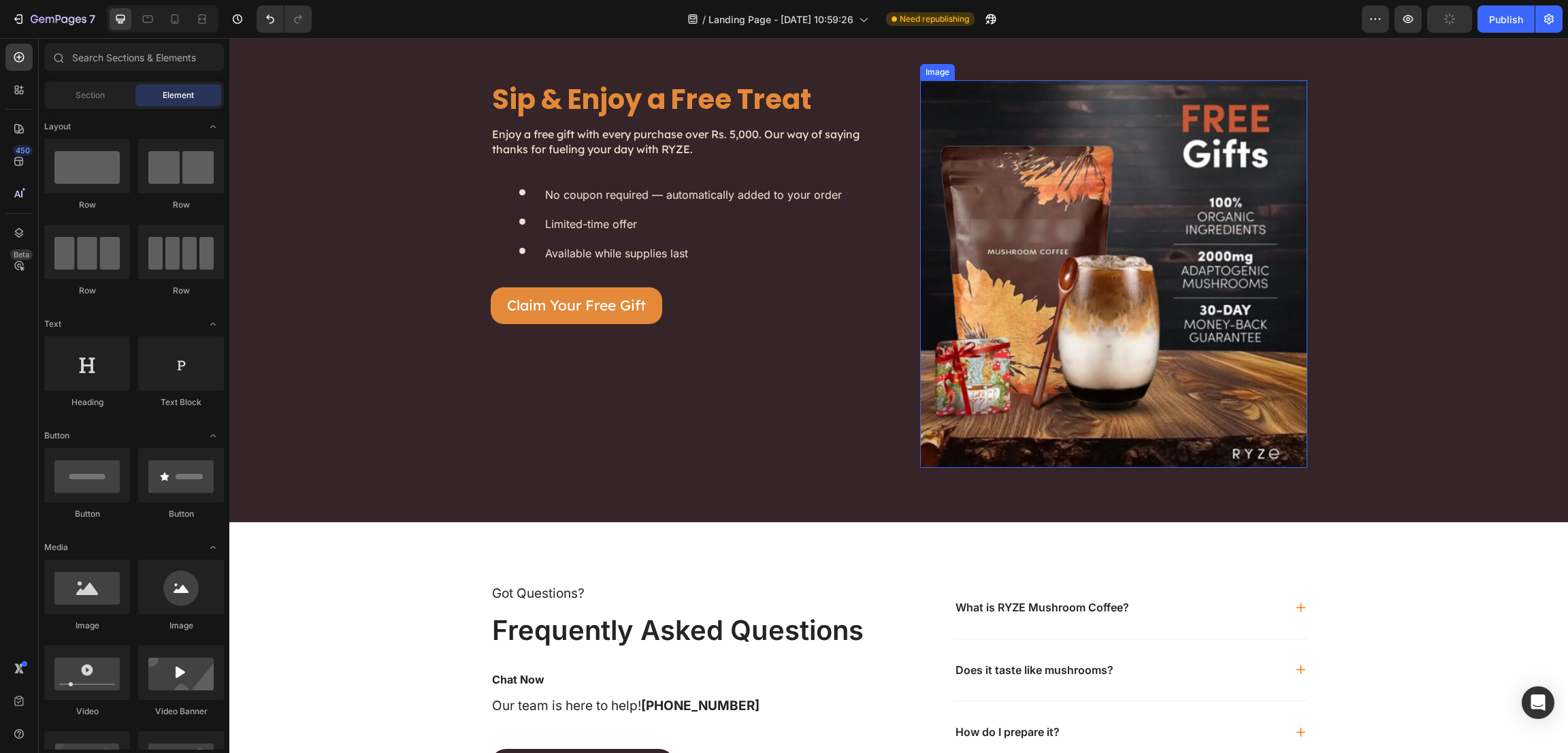
click at [1149, 262] on img at bounding box center [1114, 274] width 387 height 387
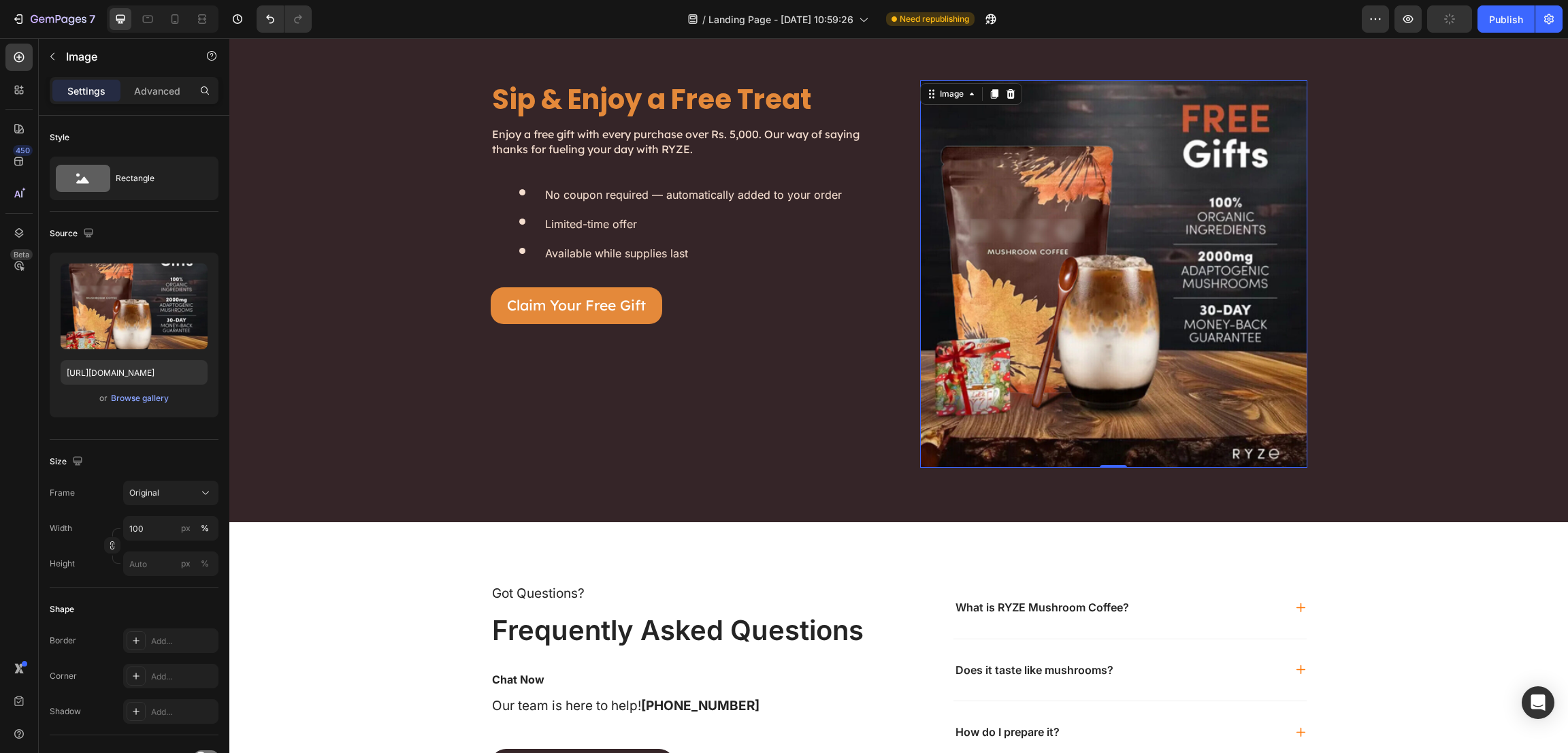
click at [1173, 326] on img at bounding box center [1114, 274] width 387 height 387
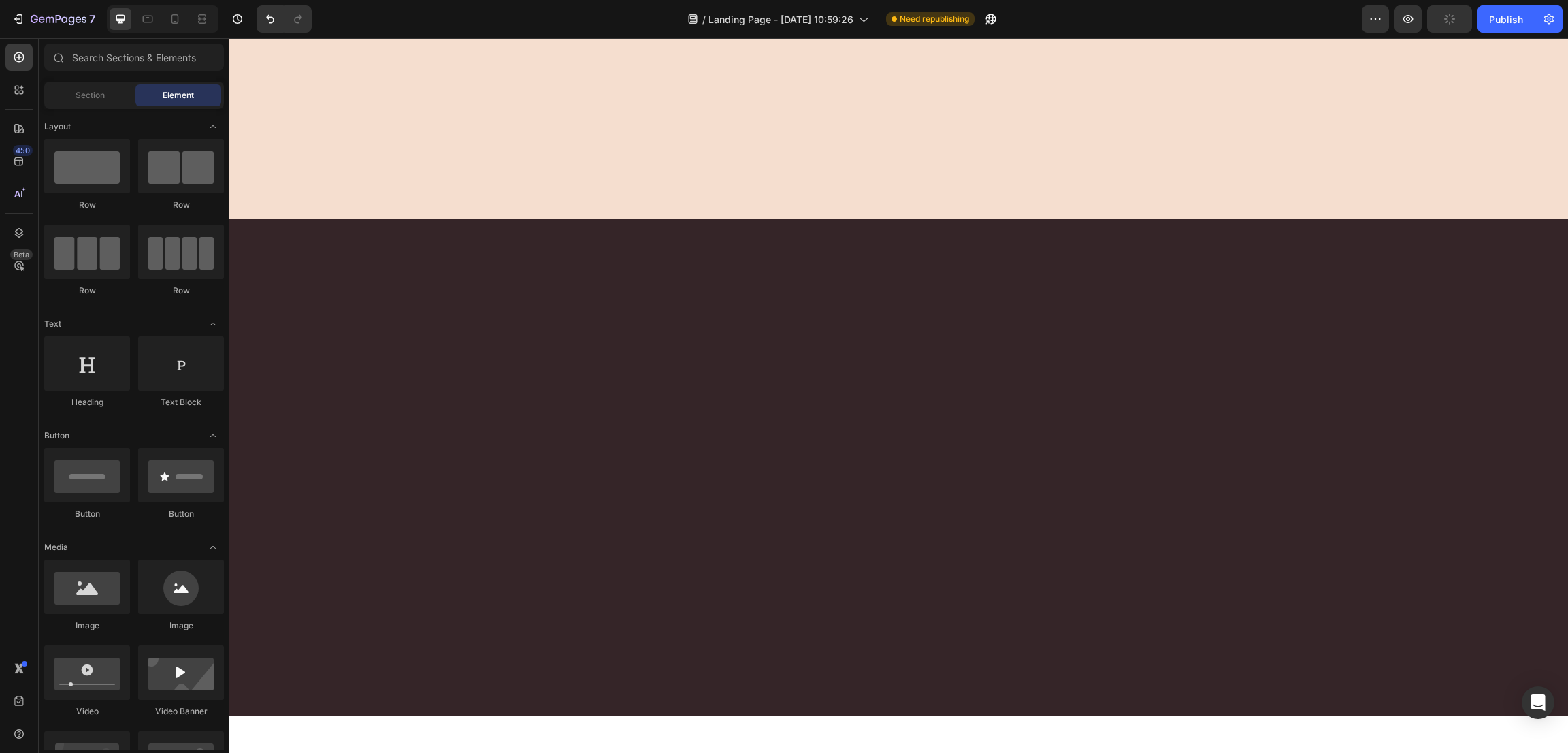
scroll to position [5567, 0]
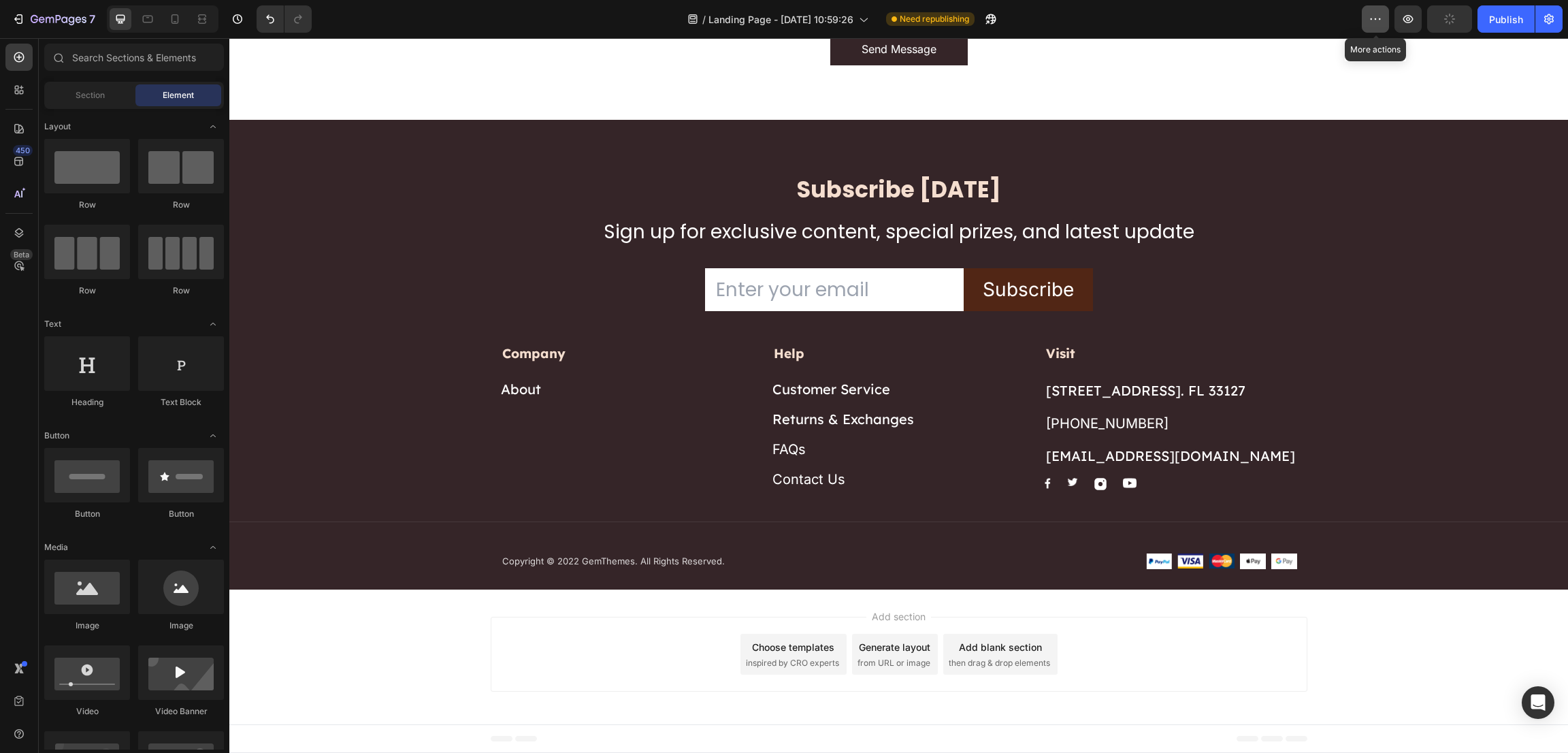
click at [1376, 15] on icon "button" at bounding box center [1376, 19] width 14 height 14
